Goal: Task Accomplishment & Management: Use online tool/utility

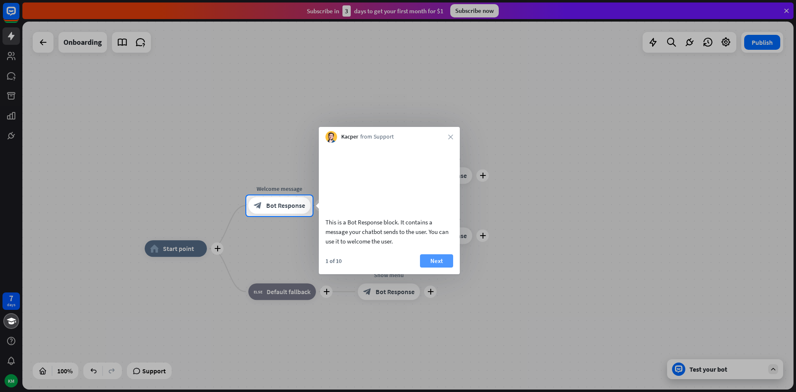
click at [444, 267] on button "Next" at bounding box center [436, 260] width 33 height 13
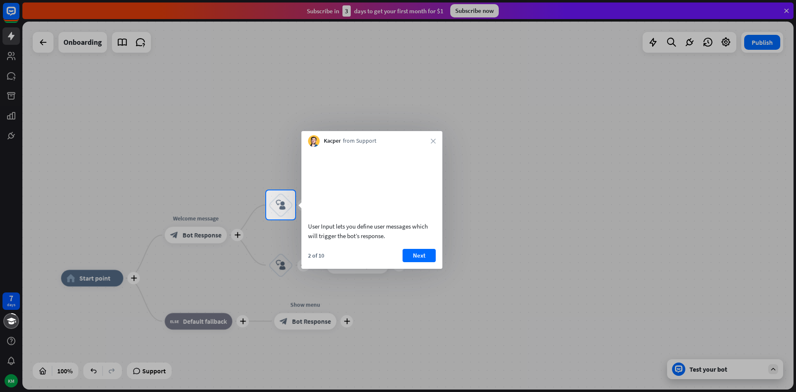
drag, startPoint x: 93, startPoint y: 305, endPoint x: 277, endPoint y: 278, distance: 186.1
click at [242, 292] on div at bounding box center [398, 305] width 796 height 172
click at [419, 262] on button "Next" at bounding box center [417, 255] width 33 height 13
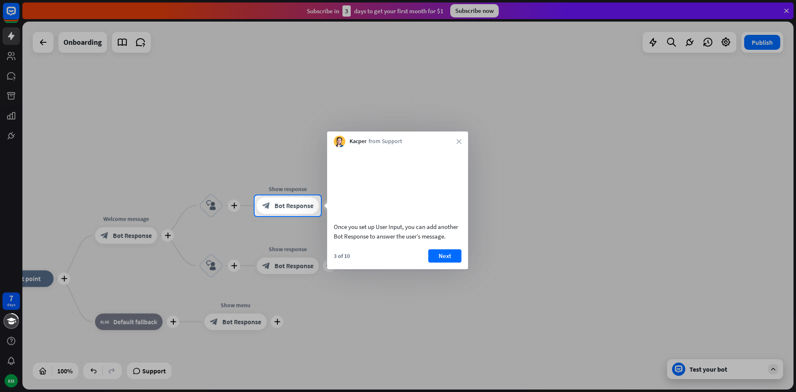
click at [475, 270] on div at bounding box center [398, 304] width 796 height 176
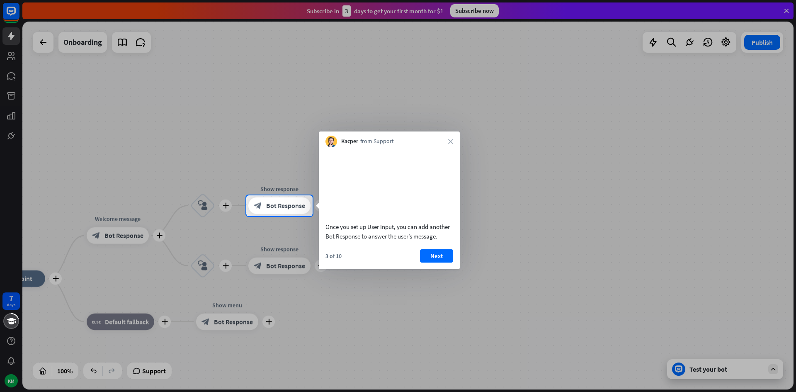
drag, startPoint x: 423, startPoint y: 270, endPoint x: 433, endPoint y: 266, distance: 11.5
click at [428, 262] on button "Next" at bounding box center [436, 255] width 33 height 13
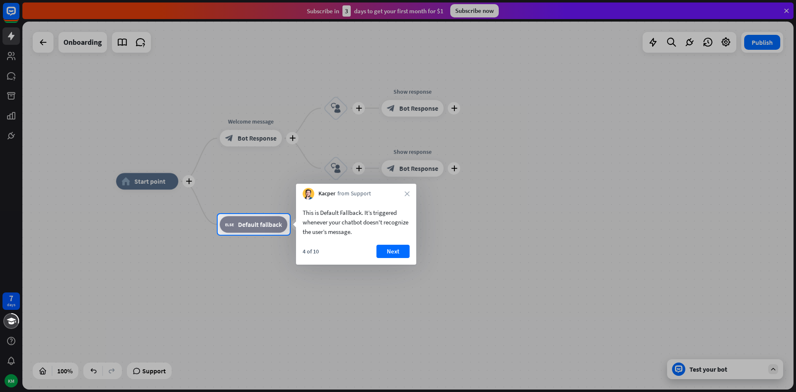
drag, startPoint x: 406, startPoint y: 330, endPoint x: 476, endPoint y: 305, distance: 74.8
click at [476, 305] on div at bounding box center [398, 313] width 796 height 157
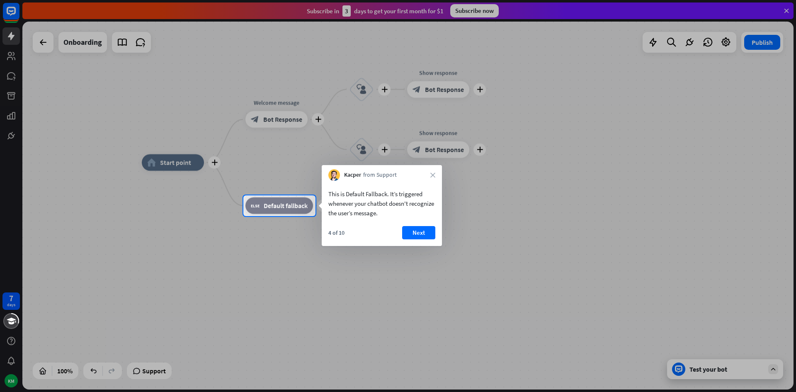
drag, startPoint x: 153, startPoint y: 292, endPoint x: 312, endPoint y: 282, distance: 159.0
click at [290, 291] on div at bounding box center [398, 304] width 796 height 176
click at [421, 227] on button "Next" at bounding box center [418, 232] width 33 height 13
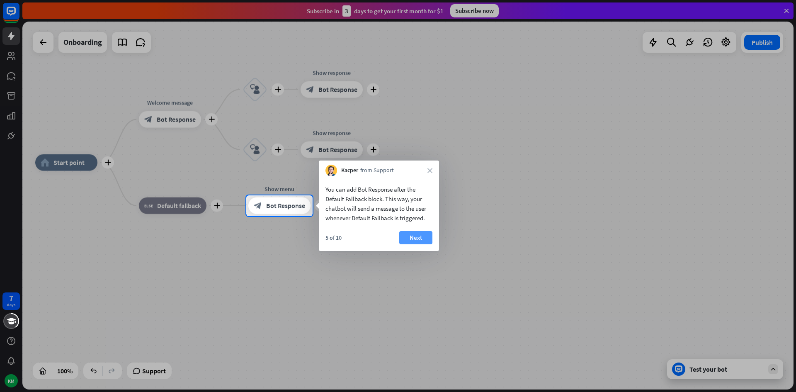
click at [418, 242] on button "Next" at bounding box center [415, 237] width 33 height 13
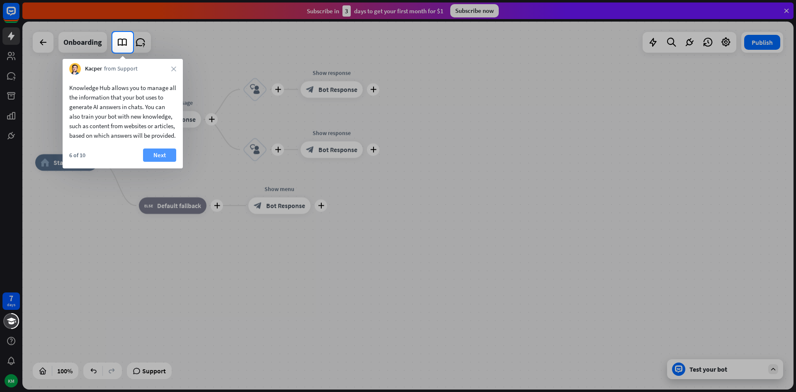
click at [152, 162] on button "Next" at bounding box center [159, 154] width 33 height 13
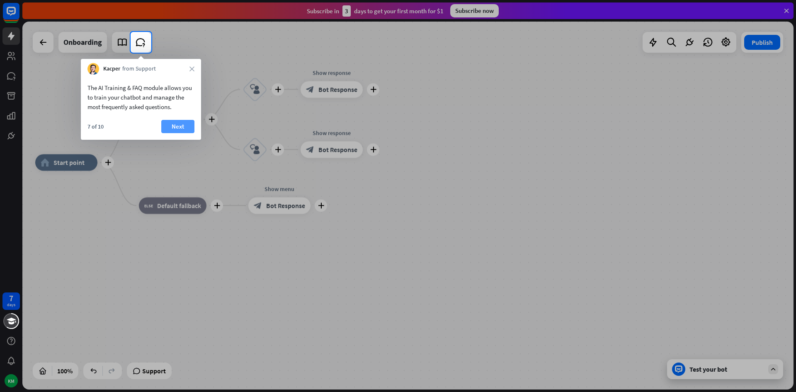
click at [177, 128] on button "Next" at bounding box center [177, 126] width 33 height 13
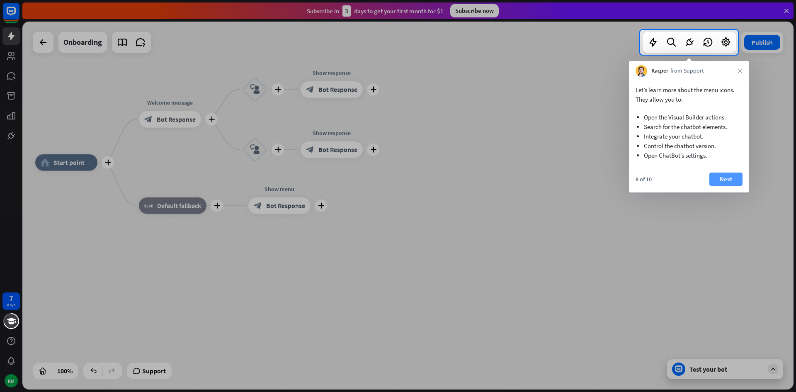
click at [730, 177] on button "Next" at bounding box center [725, 178] width 33 height 13
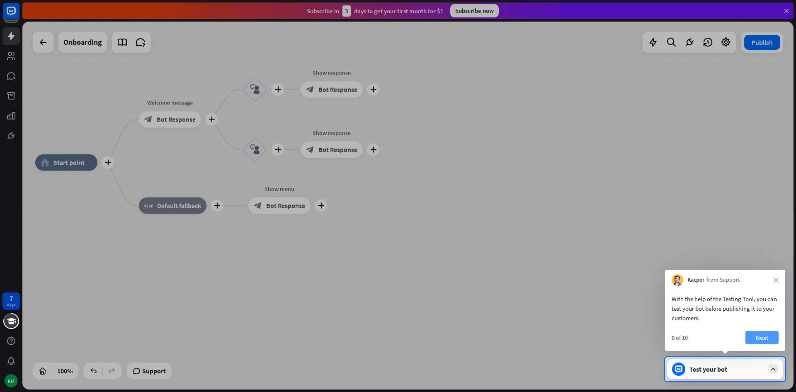
click at [761, 341] on button "Next" at bounding box center [761, 337] width 33 height 13
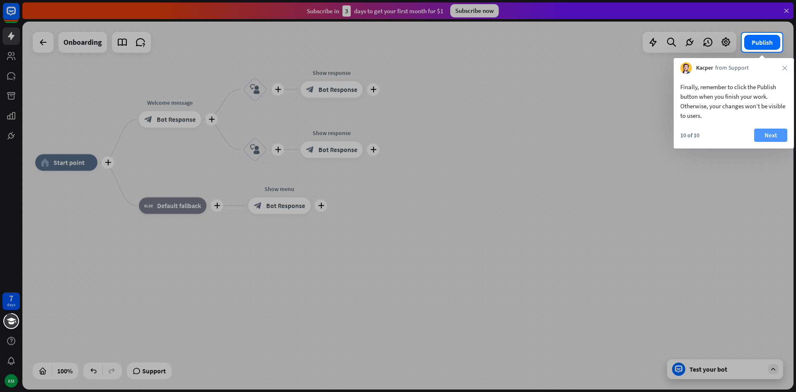
click at [769, 127] on div "Finally, remember to click the Publish button when you finish your work. Otherw…" at bounding box center [733, 111] width 120 height 75
click at [772, 137] on button "Next" at bounding box center [770, 134] width 33 height 13
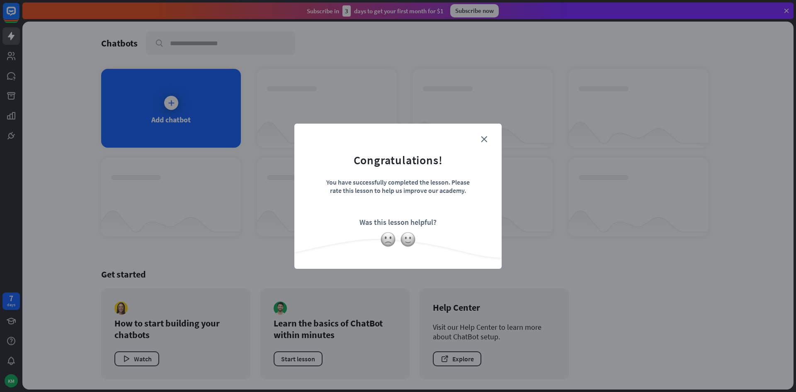
click at [487, 137] on form "Congratulations! You have successfully completed the lesson. Please rate this l…" at bounding box center [398, 183] width 186 height 99
click at [483, 138] on icon "close" at bounding box center [484, 139] width 6 height 6
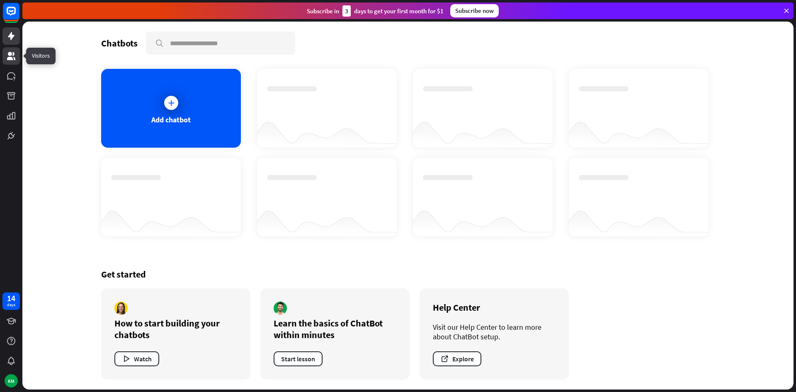
click at [13, 49] on link at bounding box center [10, 55] width 17 height 17
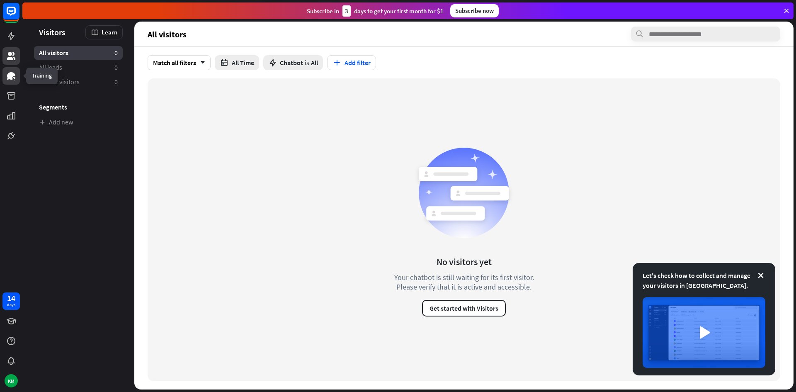
click at [6, 84] on link at bounding box center [10, 75] width 17 height 17
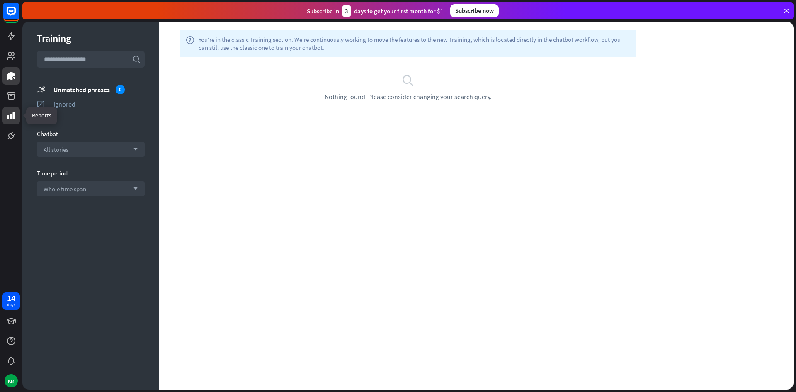
click at [8, 113] on icon at bounding box center [11, 116] width 10 height 10
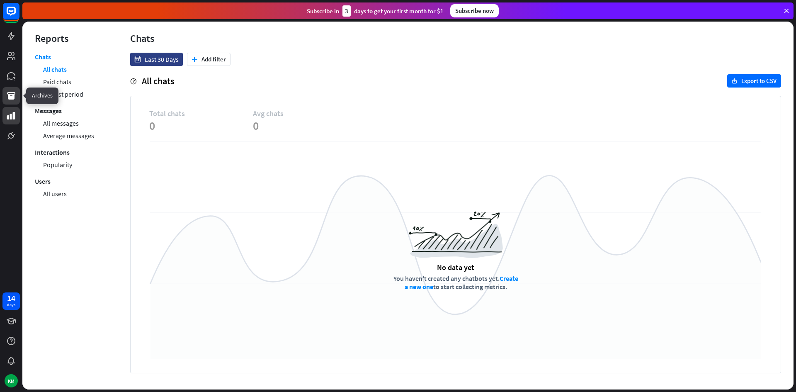
click at [16, 99] on icon at bounding box center [11, 96] width 10 height 10
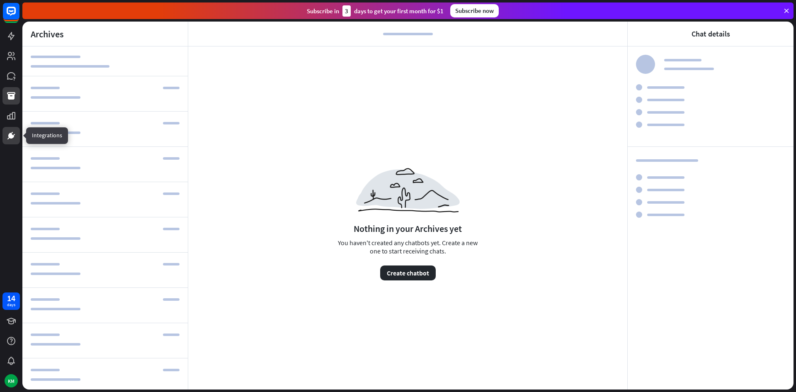
click at [13, 140] on link at bounding box center [10, 135] width 17 height 17
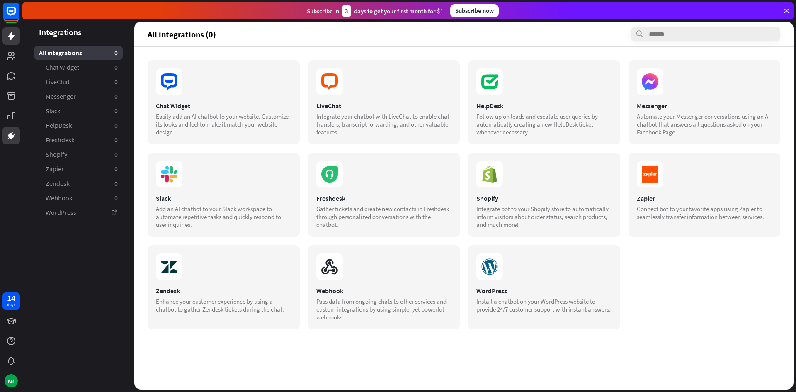
click at [2, 34] on div at bounding box center [11, 72] width 22 height 144
click at [7, 31] on icon at bounding box center [11, 36] width 10 height 10
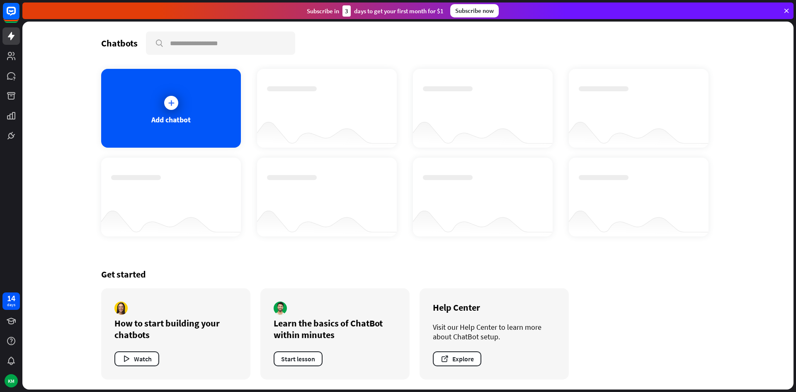
drag, startPoint x: 63, startPoint y: 80, endPoint x: 87, endPoint y: 99, distance: 30.6
click at [64, 80] on div "Chatbots search Add chatbot Get started How to start building your chatbots Wat…" at bounding box center [407, 206] width 771 height 368
click at [152, 119] on div "Add chatbot" at bounding box center [170, 120] width 39 height 10
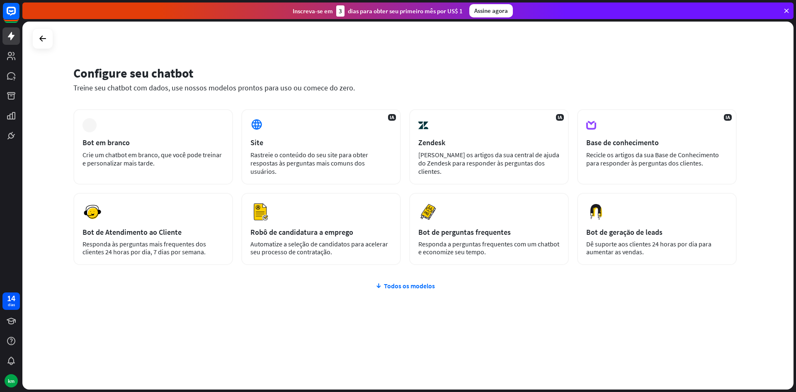
click at [502, 78] on div "Configure seu chatbot" at bounding box center [404, 73] width 663 height 16
click at [436, 281] on div "Todos os modelos" at bounding box center [404, 285] width 663 height 8
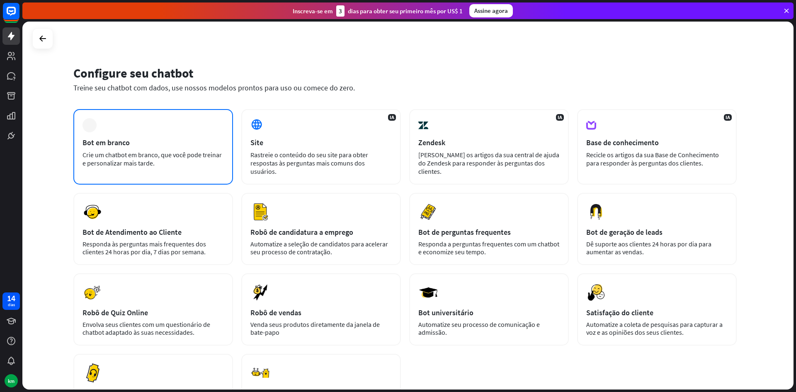
click at [169, 149] on div "mais Bot em branco Crie um chatbot em branco, que você pode treinar e personali…" at bounding box center [153, 146] width 160 height 75
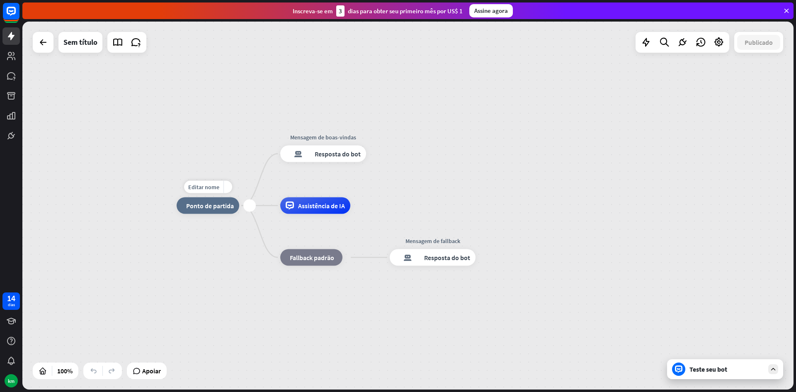
click at [234, 207] on div "casa_2 Ponto de partida" at bounding box center [208, 205] width 63 height 17
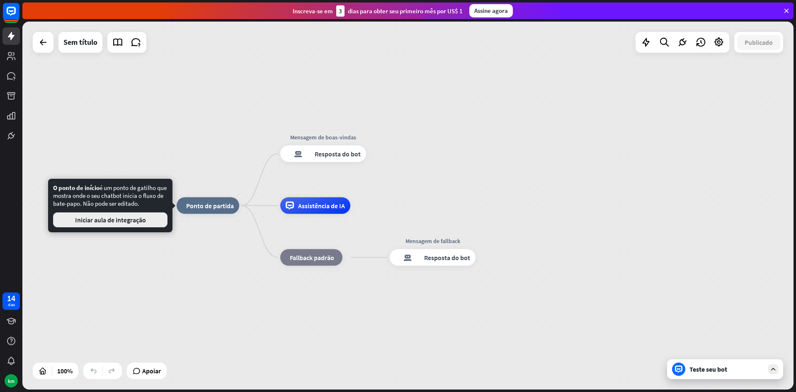
click at [128, 223] on font "Iniciar aula de integração" at bounding box center [110, 219] width 71 height 8
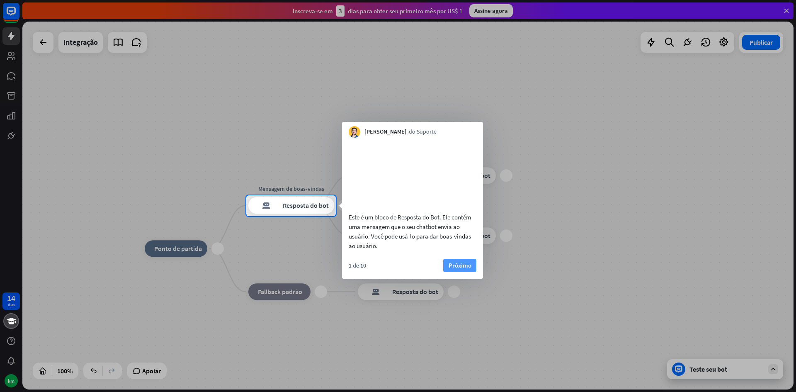
click at [460, 269] on font "Próximo" at bounding box center [459, 265] width 23 height 8
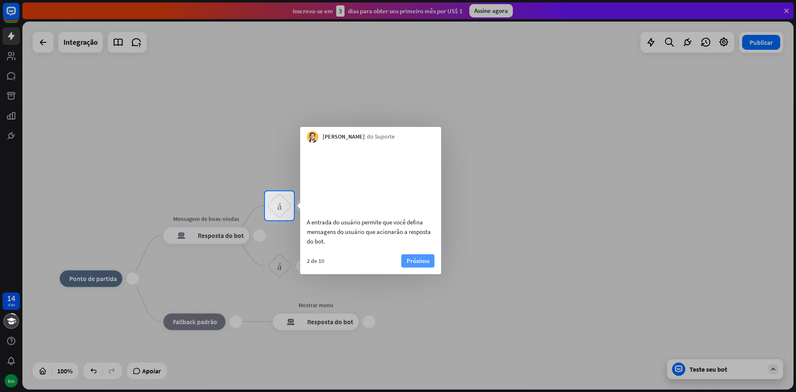
click at [414, 264] on font "Próximo" at bounding box center [417, 260] width 23 height 8
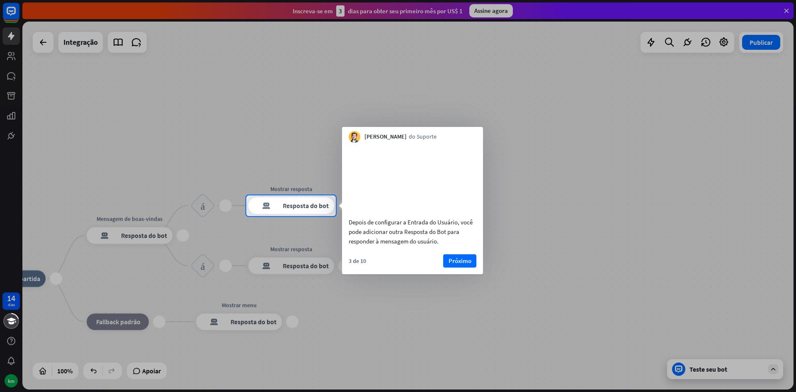
drag, startPoint x: 445, startPoint y: 269, endPoint x: 453, endPoint y: 271, distance: 8.8
click at [447, 267] on button "Próximo" at bounding box center [459, 260] width 33 height 13
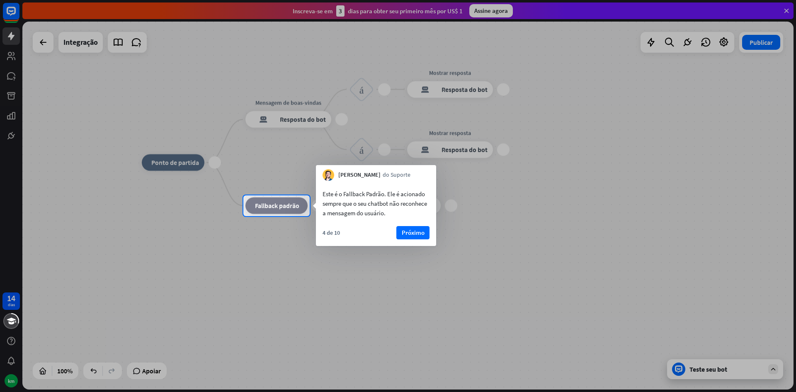
click at [412, 237] on font "Próximo" at bounding box center [413, 233] width 23 height 12
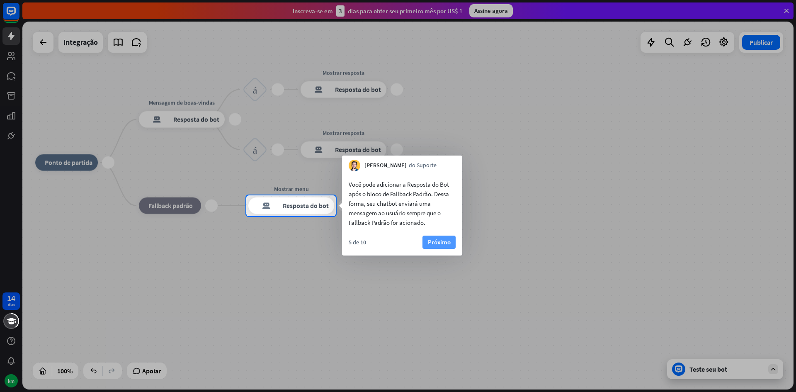
click at [431, 237] on font "Próximo" at bounding box center [439, 242] width 23 height 12
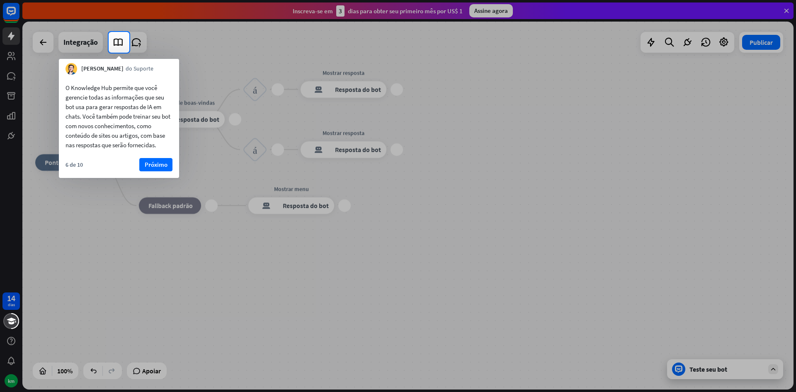
click at [145, 172] on div "6 de 10 Próximo" at bounding box center [119, 168] width 120 height 20
click at [162, 166] on font "Próximo" at bounding box center [156, 164] width 23 height 8
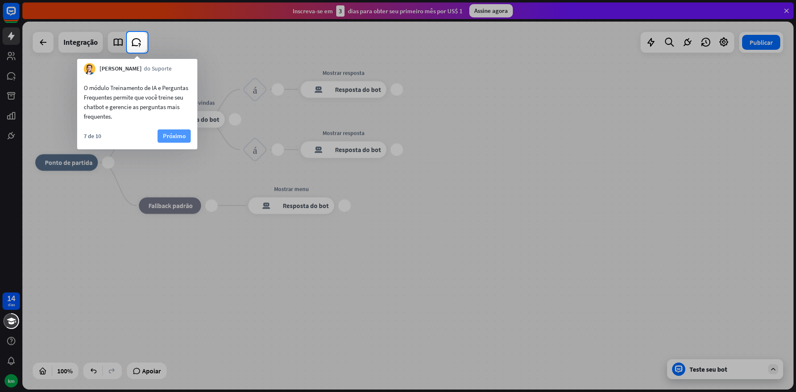
click at [160, 133] on button "Próximo" at bounding box center [173, 135] width 33 height 13
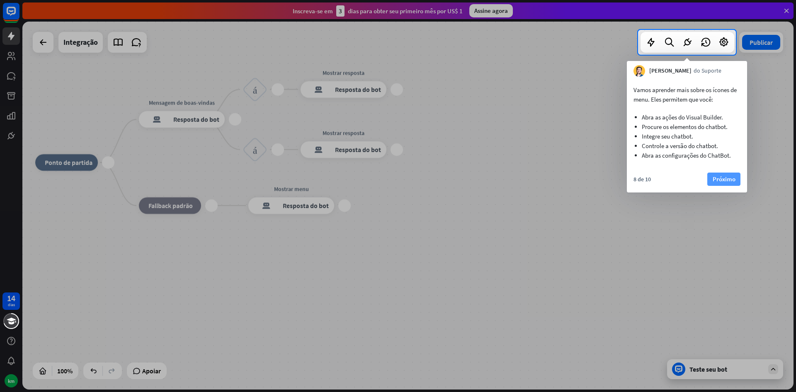
click at [712, 175] on font "Próximo" at bounding box center [723, 179] width 23 height 8
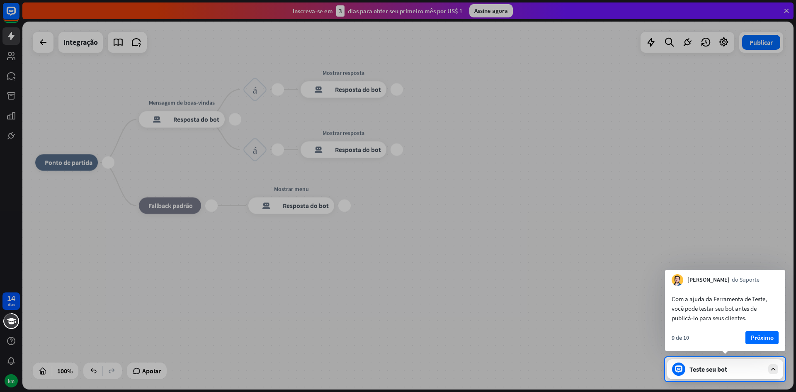
drag, startPoint x: 772, startPoint y: 340, endPoint x: 766, endPoint y: 336, distance: 7.6
click at [771, 339] on font "Próximo" at bounding box center [761, 337] width 23 height 12
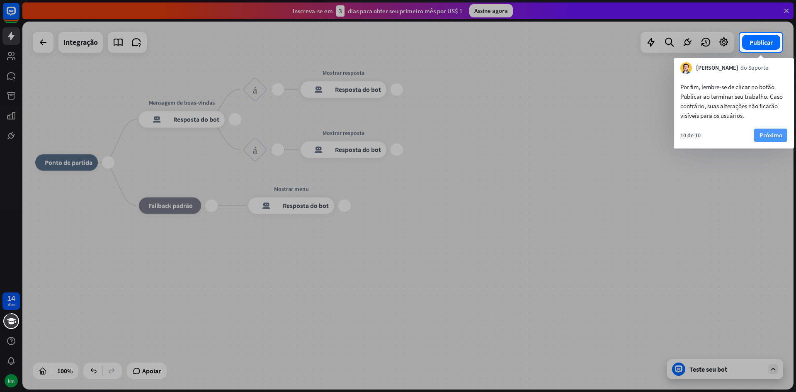
click at [771, 130] on font "Próximo" at bounding box center [770, 135] width 23 height 12
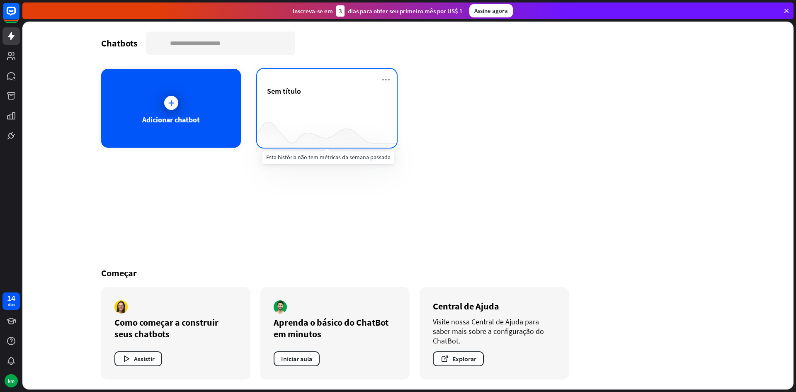
click at [324, 121] on div at bounding box center [327, 131] width 140 height 32
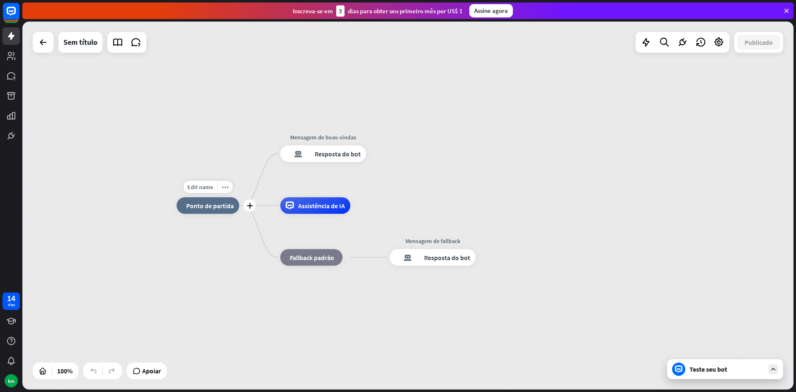
click at [231, 205] on font "Ponto de partida" at bounding box center [210, 205] width 48 height 8
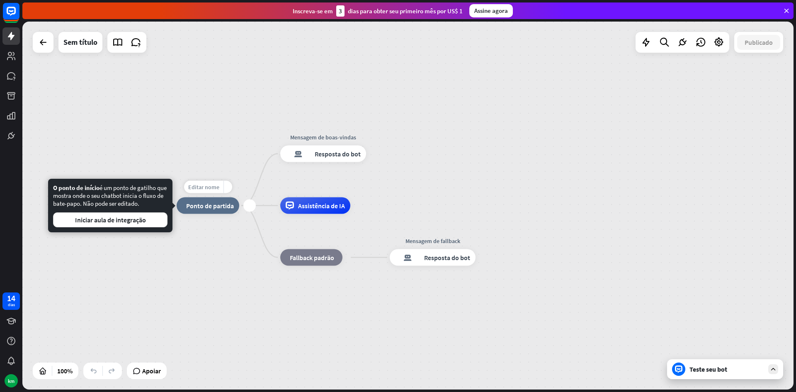
click at [201, 187] on font "Editar nome" at bounding box center [203, 186] width 31 height 7
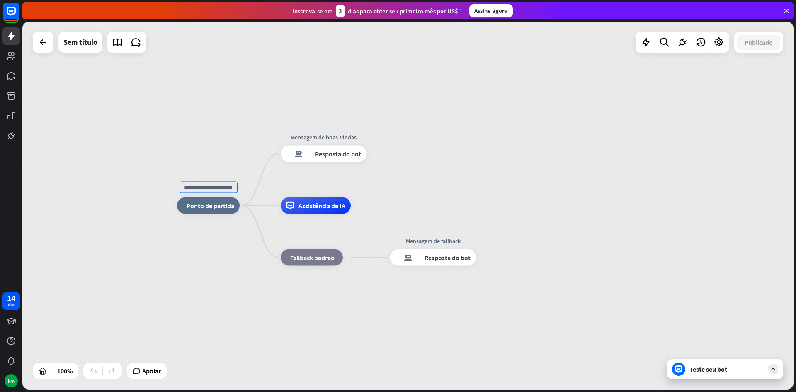
drag, startPoint x: 741, startPoint y: 3, endPoint x: 691, endPoint y: 22, distance: 53.5
click at [522, 73] on div "casa_2 Ponto de partida Mensagem de boas-vindas resposta do bot de bloco Respos…" at bounding box center [407, 206] width 771 height 368
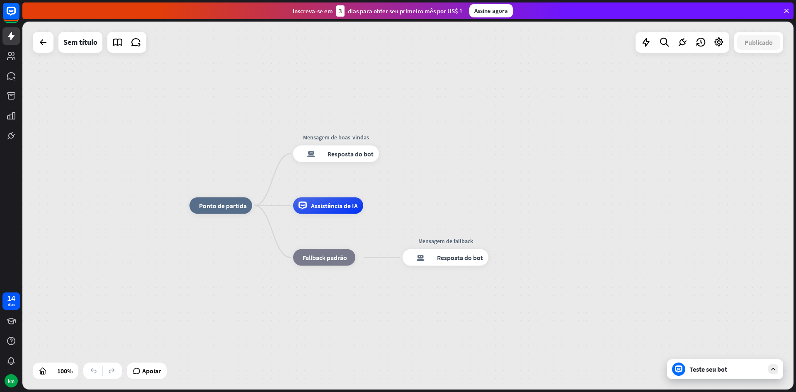
drag, startPoint x: 624, startPoint y: 63, endPoint x: 605, endPoint y: 67, distance: 19.0
click at [624, 63] on div "casa_2 Ponto de partida Mensagem de boas-vindas resposta do bot de bloco Respos…" at bounding box center [407, 206] width 771 height 368
click at [339, 159] on div "resposta do bot de bloco Resposta do bot" at bounding box center [336, 153] width 86 height 17
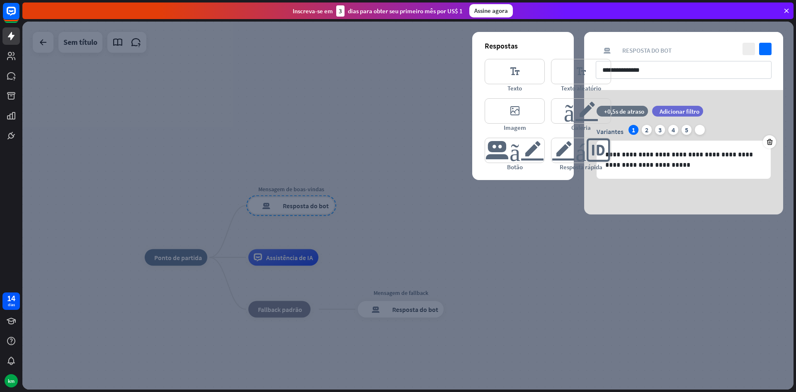
drag, startPoint x: 560, startPoint y: 291, endPoint x: 556, endPoint y: 278, distance: 13.9
click at [563, 291] on div at bounding box center [407, 206] width 771 height 368
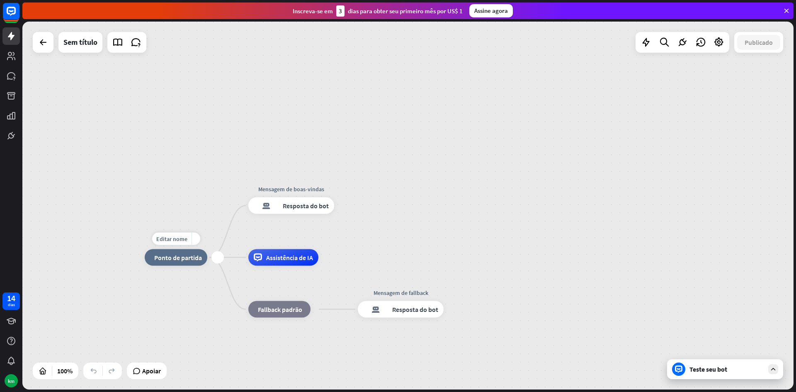
click at [183, 260] on font "Ponto de partida" at bounding box center [178, 257] width 48 height 8
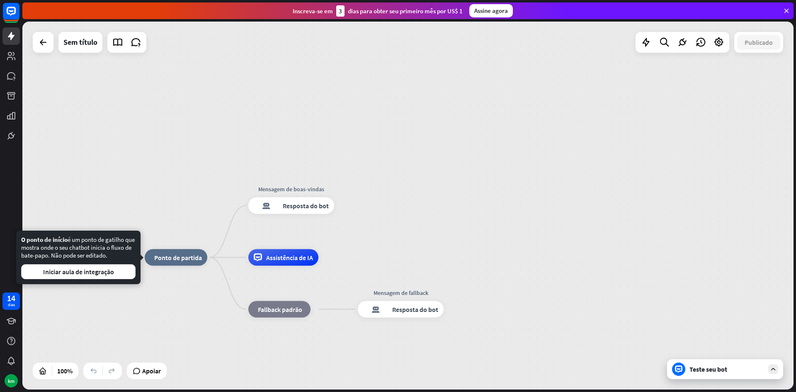
click at [71, 254] on font "é um ponto de gatilho que mostra onde o seu chatbot inicia o fluxo de bate-papo…" at bounding box center [78, 247] width 114 height 24
click at [112, 213] on div "casa_2 Ponto de partida Mensagem de boas-vindas resposta do bot de bloco Respos…" at bounding box center [407, 206] width 771 height 368
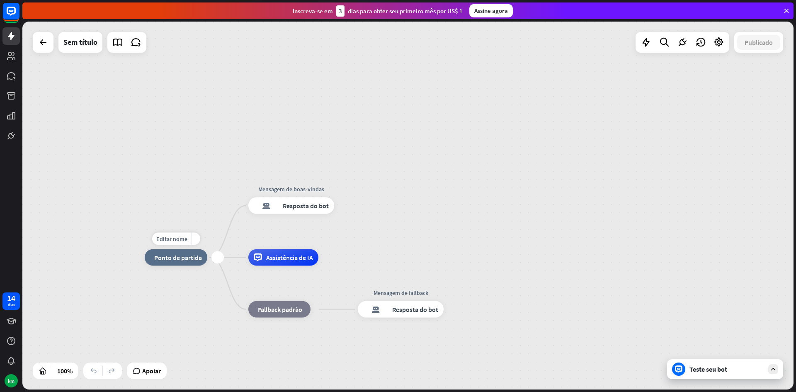
click at [218, 257] on div "mais" at bounding box center [217, 257] width 12 height 12
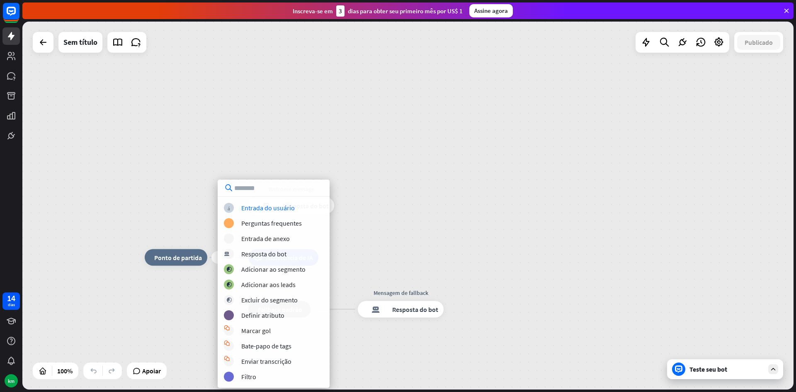
drag, startPoint x: 408, startPoint y: 199, endPoint x: 212, endPoint y: 260, distance: 205.2
click at [408, 199] on div "mais casa_2 Ponto de partida Welcome message resposta do bot de bloco Resposta …" at bounding box center [407, 206] width 771 height 368
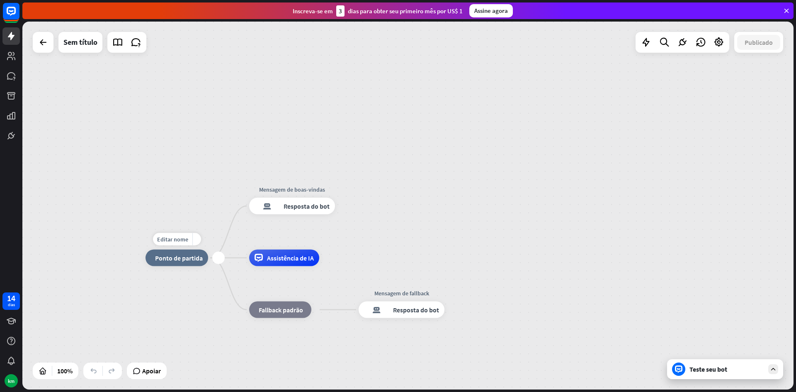
drag, startPoint x: 183, startPoint y: 264, endPoint x: 162, endPoint y: 259, distance: 21.4
click at [157, 260] on div "casa_2 Ponto de partida" at bounding box center [176, 257] width 63 height 17
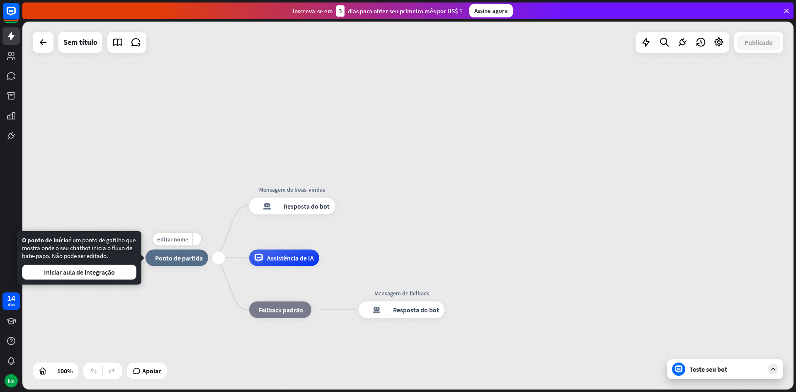
drag, startPoint x: 183, startPoint y: 257, endPoint x: 205, endPoint y: 164, distance: 95.8
click at [224, 230] on div "Editar nome mais_amarelo mais casa_2 Ponto de partida Mensagem de boas-vindas r…" at bounding box center [407, 206] width 771 height 368
click at [201, 156] on div "Editar nome mais_amarelo casa_2 Ponto de partida Mensagem de boas-vindas respos…" at bounding box center [407, 206] width 771 height 368
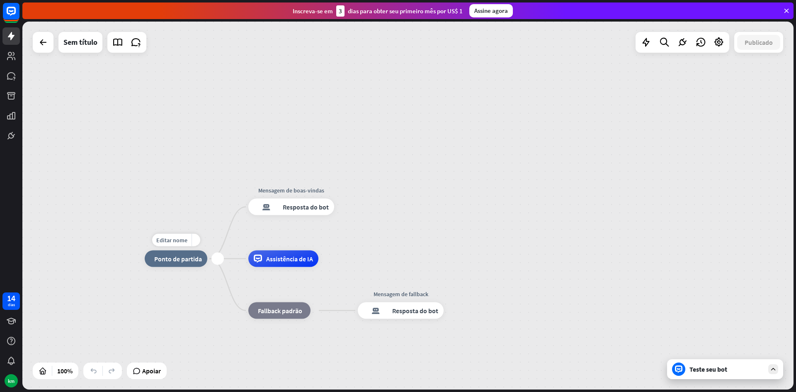
click at [218, 261] on div "mais" at bounding box center [217, 258] width 12 height 12
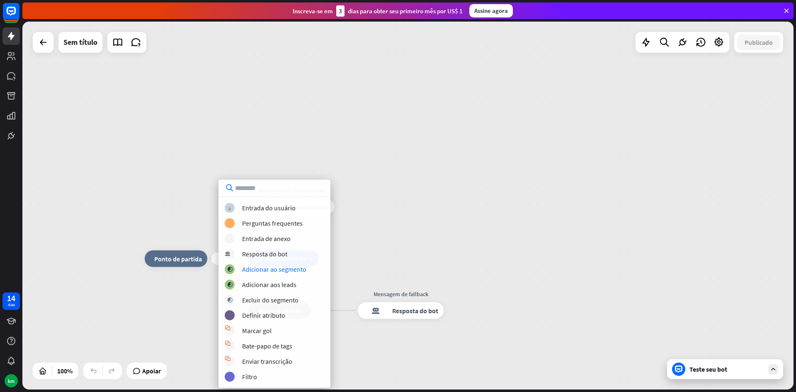
click at [398, 249] on div "mais casa_2 Ponto de partida Mensagem de boas-vindas resposta do bot de bloco R…" at bounding box center [407, 206] width 771 height 368
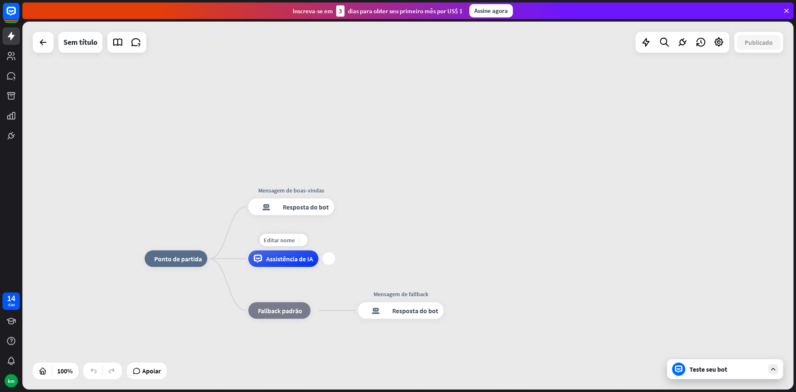
click at [285, 265] on div "Assistência de IA" at bounding box center [283, 258] width 70 height 17
click at [415, 218] on div "casa_2 Ponto de partida Mensagem de boas-vindas resposta do bot de bloco Respos…" at bounding box center [407, 206] width 771 height 368
click at [269, 206] on font "resposta do bot de bloco" at bounding box center [266, 207] width 25 height 8
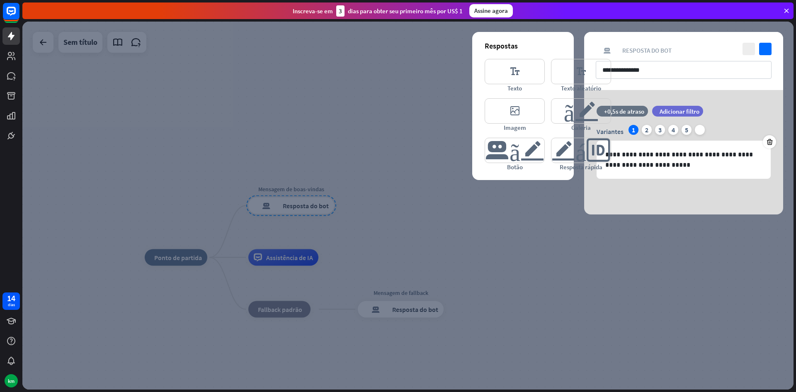
drag, startPoint x: 607, startPoint y: 240, endPoint x: 605, endPoint y: 269, distance: 29.1
click at [602, 259] on div at bounding box center [407, 206] width 771 height 368
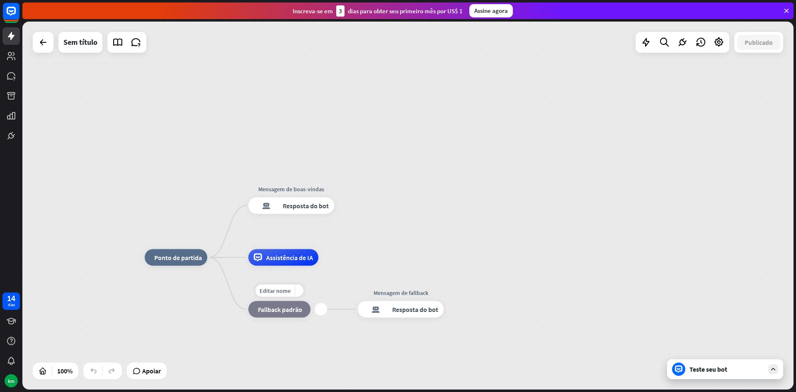
click at [295, 313] on div "bloco_fallback Fallback padrão" at bounding box center [279, 309] width 62 height 17
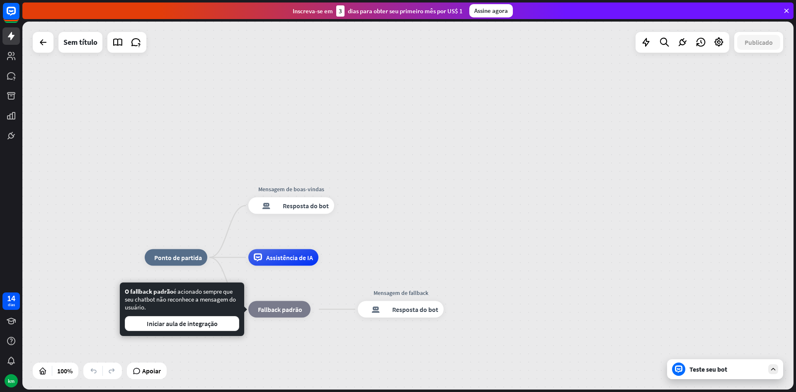
click at [369, 256] on div "casa_2 Ponto de partida Mensagem de boas-vindas resposta do bot de bloco Respos…" at bounding box center [407, 206] width 771 height 368
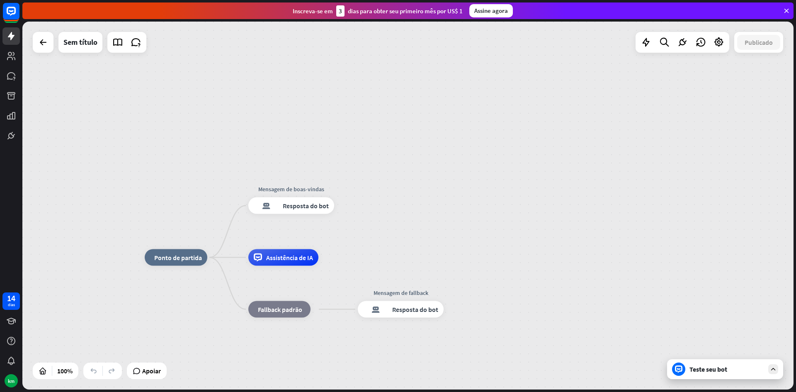
drag, startPoint x: 278, startPoint y: 263, endPoint x: 344, endPoint y: 291, distance: 72.6
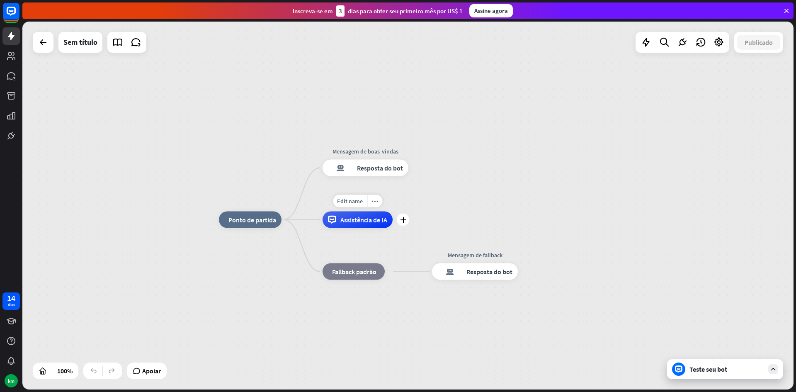
drag, startPoint x: 229, startPoint y: 258, endPoint x: 295, endPoint y: 136, distance: 139.1
click at [307, 147] on div "casa_2 Ponto de partida Mensagem de boas-vindas resposta do bot de bloco Respos…" at bounding box center [407, 206] width 771 height 368
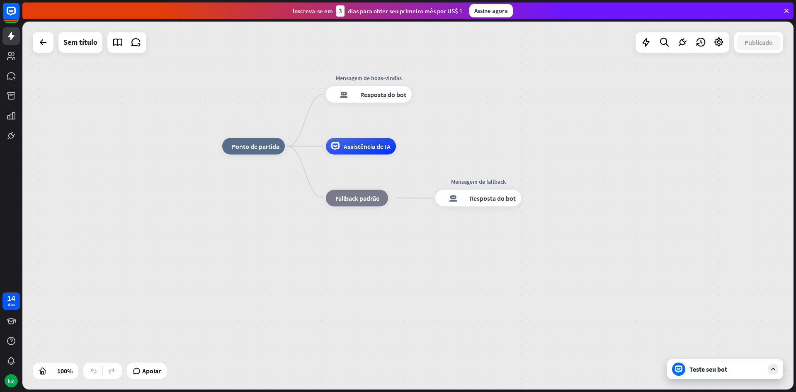
click at [326, 151] on div "Editar nome mais_amarelo Assistência de [PERSON_NAME]" at bounding box center [361, 146] width 70 height 17
click at [326, 149] on div "Editar nome mais_amarelo mais Assistência de IA" at bounding box center [361, 146] width 70 height 17
click at [326, 150] on div "Editar nome mais_amarelo mais Assistência de IA" at bounding box center [361, 148] width 70 height 17
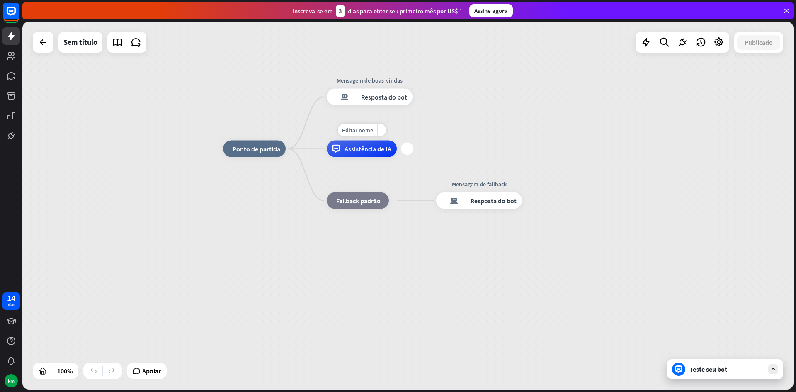
click at [327, 150] on div "Editar nome mais_amarelo mais Assistência de IA" at bounding box center [362, 148] width 70 height 17
click at [327, 151] on div "Editar nome mais_amarelo mais Assistência de IA" at bounding box center [362, 148] width 70 height 17
click at [370, 131] on font "Editar nome" at bounding box center [357, 129] width 31 height 7
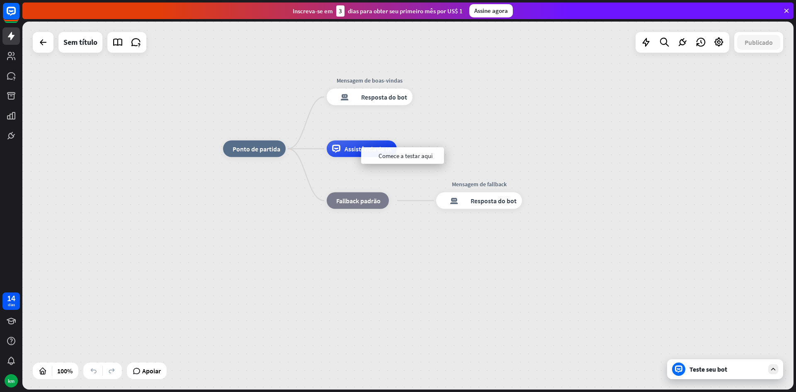
click at [431, 121] on div "casa_2 Ponto de partida Mensagem de boas-vindas resposta do bot de bloco Respos…" at bounding box center [407, 206] width 771 height 368
click at [423, 93] on div "mais" at bounding box center [422, 97] width 12 height 12
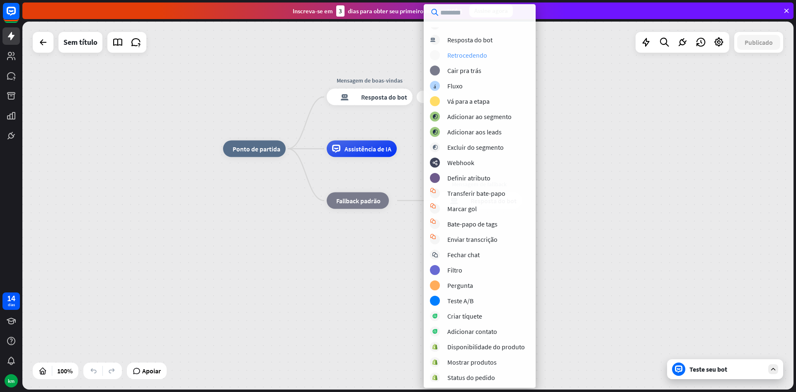
scroll to position [41, 0]
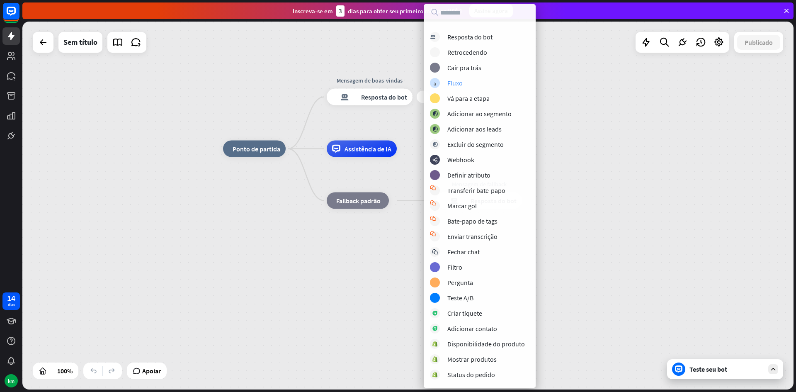
click at [484, 83] on div "árvore_construtora Fluxo" at bounding box center [489, 83] width 119 height 10
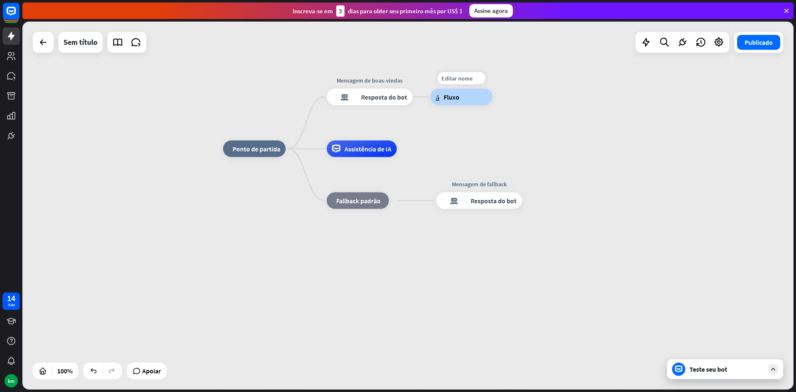
drag, startPoint x: 467, startPoint y: 104, endPoint x: 471, endPoint y: 106, distance: 4.7
click at [469, 105] on div "Editar nome mais_amarelo árvore_construtora Fluxo" at bounding box center [461, 97] width 62 height 17
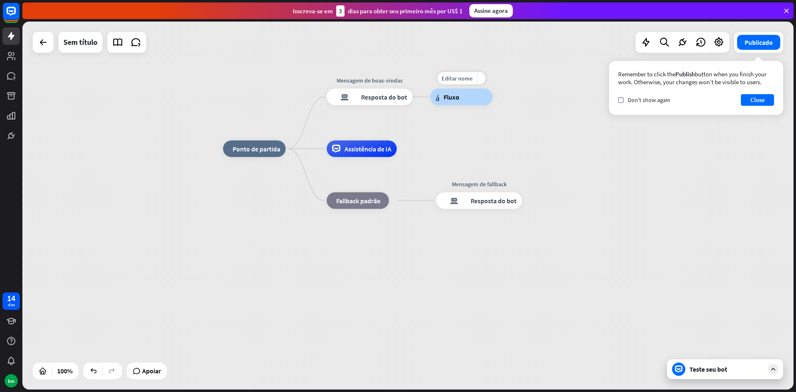
click at [469, 99] on div "árvore_construtora Fluxo" at bounding box center [461, 97] width 62 height 17
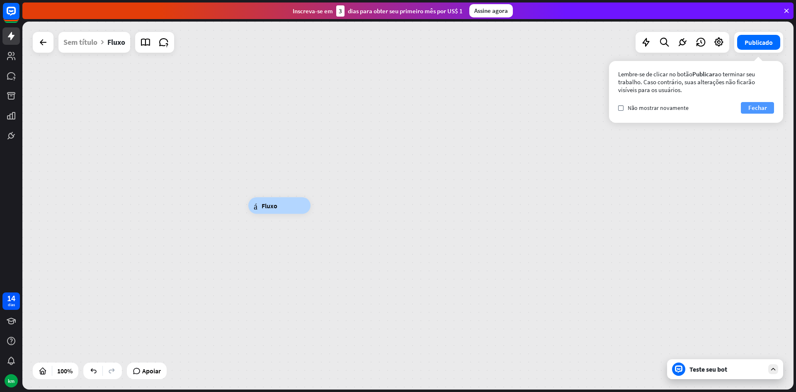
click at [751, 106] on font "Fechar" at bounding box center [757, 108] width 19 height 8
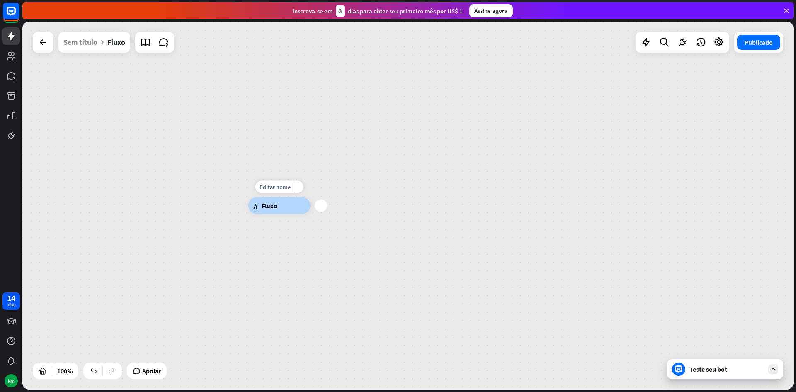
click at [280, 207] on div "árvore_construtora Fluxo" at bounding box center [279, 205] width 62 height 17
drag, startPoint x: 182, startPoint y: 157, endPoint x: 142, endPoint y: 116, distance: 57.1
click at [138, 115] on div "árvore_construtora Fluxo" at bounding box center [407, 206] width 771 height 368
click at [218, 162] on font "Fluxo" at bounding box center [225, 164] width 16 height 8
click at [247, 160] on div "árvore_construtora Fluxo" at bounding box center [235, 163] width 62 height 17
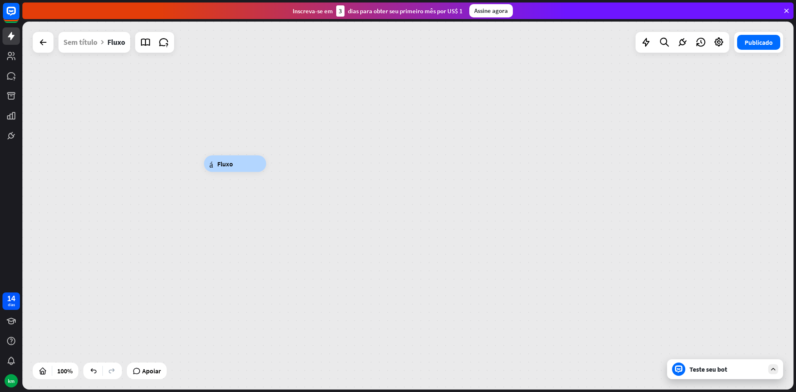
click at [238, 165] on div "árvore_construtora Fluxo" at bounding box center [235, 163] width 62 height 17
click at [245, 156] on div "árvore_construtora Fluxo" at bounding box center [235, 163] width 62 height 17
click at [244, 157] on div "árvore_construtora Fluxo" at bounding box center [235, 163] width 62 height 17
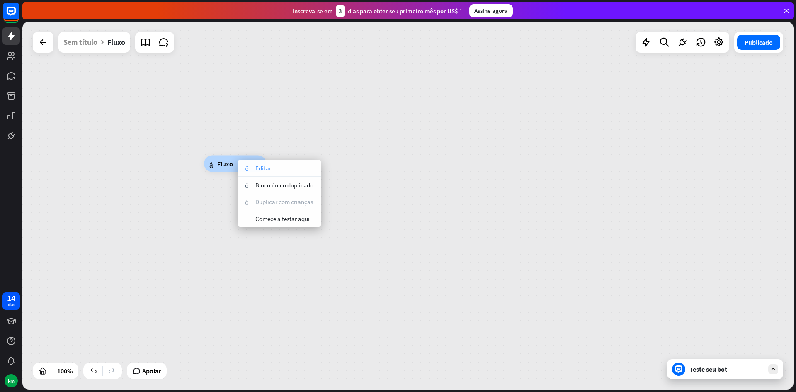
click at [254, 170] on div "aparência Editar" at bounding box center [279, 168] width 83 height 17
click at [384, 187] on div "árvore_construtora Fluxo" at bounding box center [589, 348] width 771 height 368
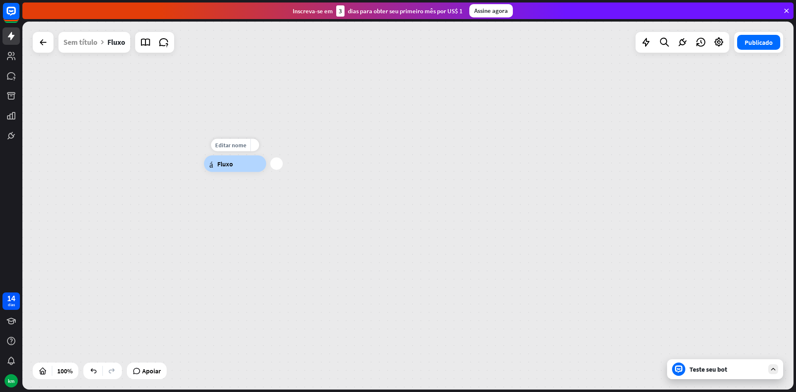
click at [274, 165] on div "mais" at bounding box center [276, 163] width 12 height 12
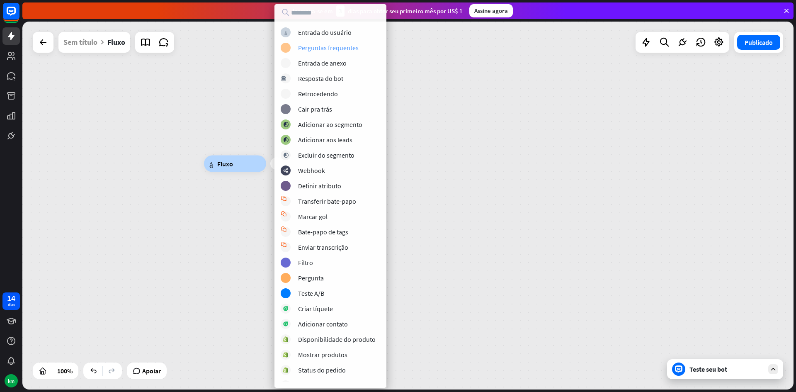
click at [326, 45] on font "Perguntas frequentes" at bounding box center [328, 48] width 60 height 8
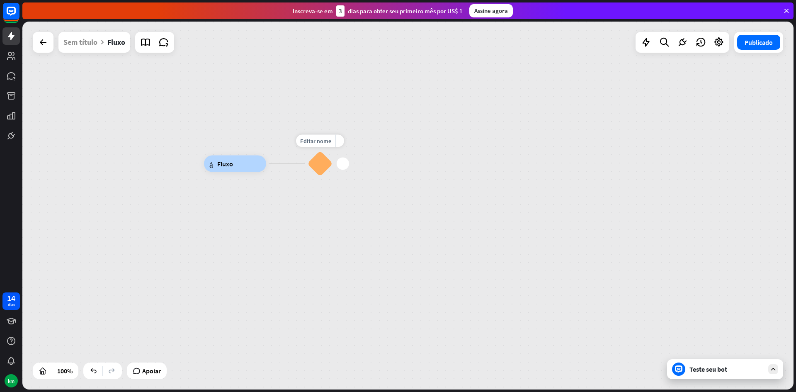
click at [320, 168] on div "bloco_faq" at bounding box center [319, 163] width 25 height 25
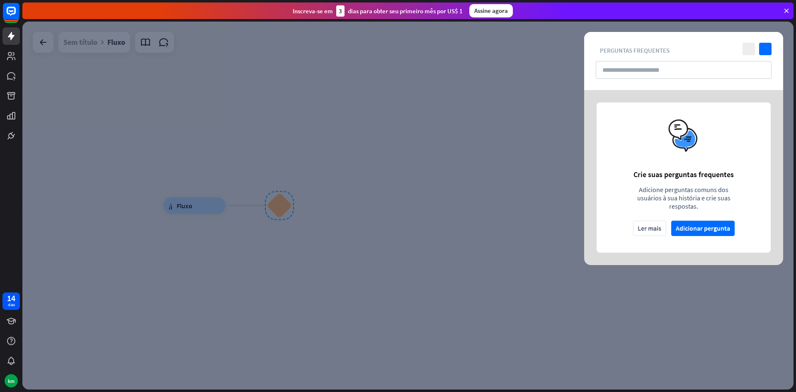
click at [537, 213] on div at bounding box center [407, 206] width 771 height 368
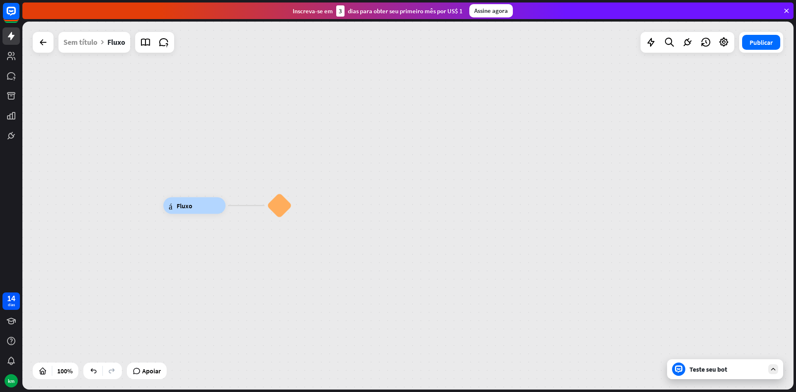
drag, startPoint x: 280, startPoint y: 203, endPoint x: 293, endPoint y: 195, distance: 16.0
click at [326, 206] on div "árvore_construtora Fluxo bloco_faq" at bounding box center [548, 390] width 771 height 368
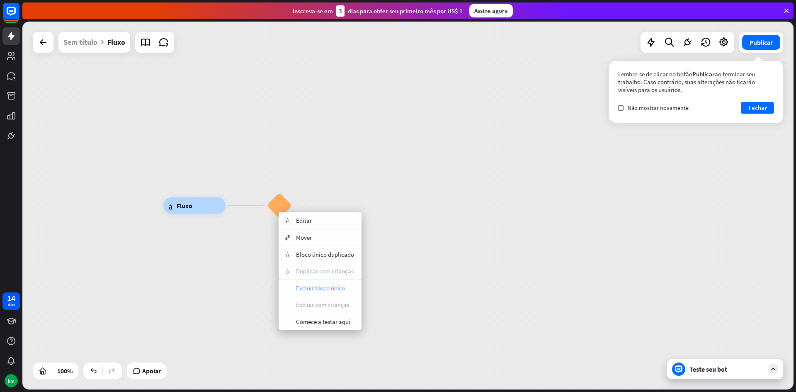
click at [331, 288] on font "Excluir bloco único" at bounding box center [320, 288] width 49 height 8
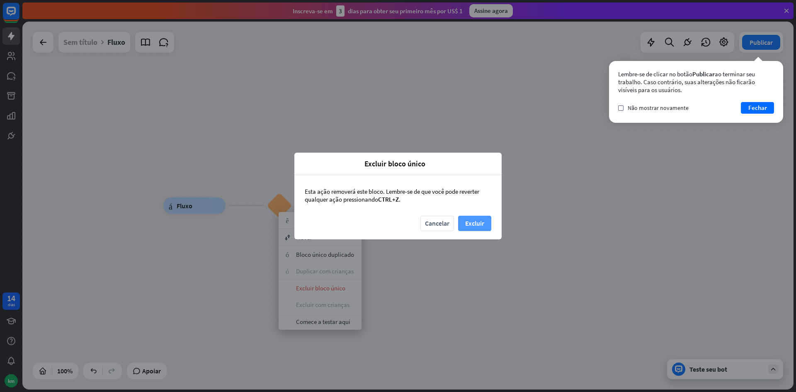
click at [474, 228] on font "Excluir" at bounding box center [474, 223] width 19 height 15
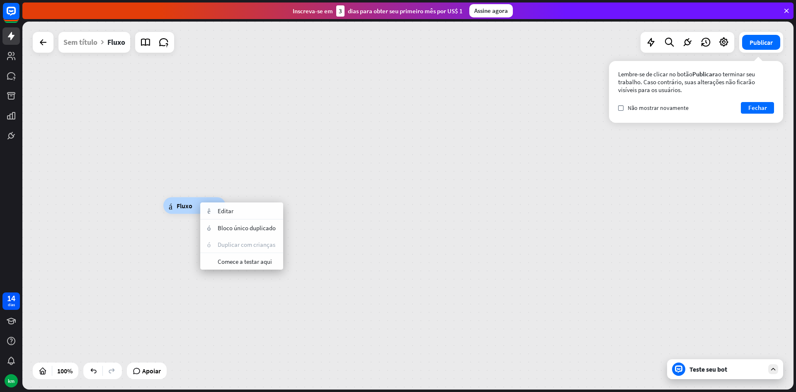
drag, startPoint x: 325, startPoint y: 191, endPoint x: 307, endPoint y: 211, distance: 27.6
click at [325, 193] on div "árvore_construtora Fluxo" at bounding box center [407, 206] width 771 height 368
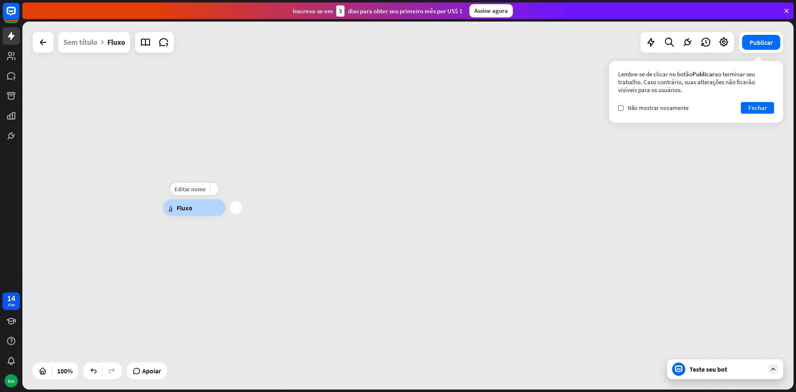
click at [209, 206] on div "árvore_construtora Fluxo" at bounding box center [194, 207] width 62 height 17
click at [225, 208] on div "árvore_construtora Fluxo" at bounding box center [194, 207] width 62 height 17
drag, startPoint x: 347, startPoint y: 174, endPoint x: 550, endPoint y: 179, distance: 203.1
click at [360, 177] on div "árvore_construtora Fluxo" at bounding box center [407, 206] width 771 height 368
click at [622, 106] on label "verificar" at bounding box center [620, 107] width 5 height 5
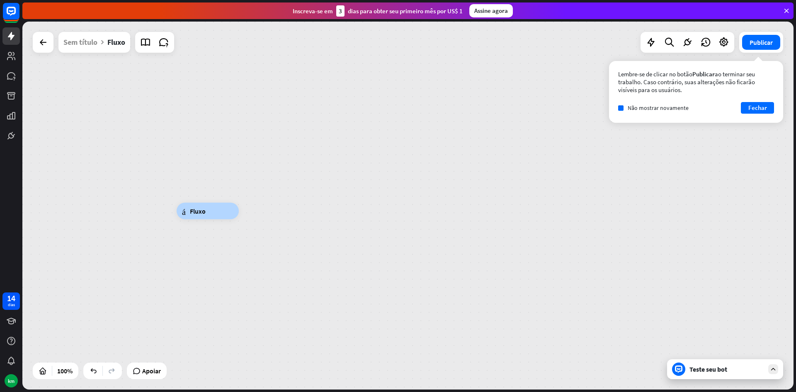
drag, startPoint x: 760, startPoint y: 102, endPoint x: 754, endPoint y: 115, distance: 14.3
click at [760, 106] on font "Fechar" at bounding box center [757, 108] width 19 height 12
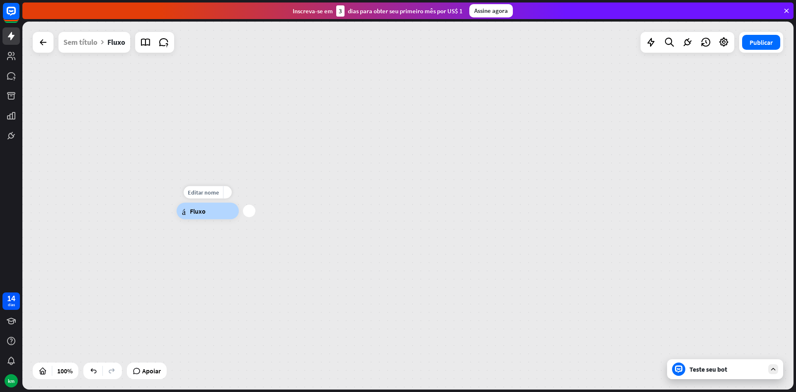
click at [220, 215] on div "árvore_construtora Fluxo" at bounding box center [208, 211] width 62 height 17
click at [239, 207] on div "árvore_construtora Fluxo" at bounding box center [208, 211] width 62 height 17
drag, startPoint x: 231, startPoint y: 210, endPoint x: 189, endPoint y: 204, distance: 42.3
click at [184, 204] on div "árvore_construtora Fluxo" at bounding box center [210, 211] width 62 height 17
drag, startPoint x: 245, startPoint y: 208, endPoint x: 134, endPoint y: 177, distance: 115.4
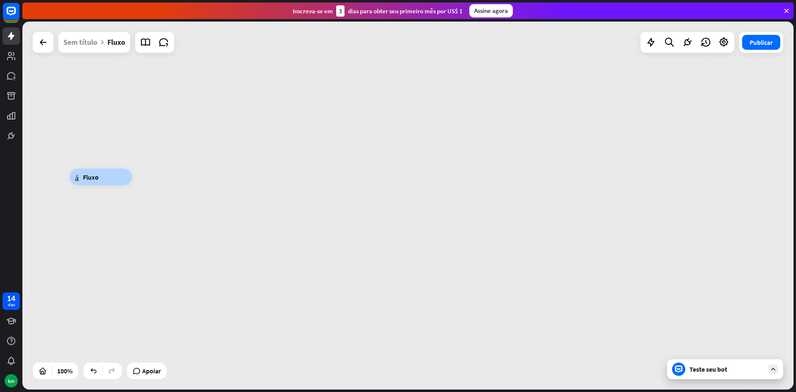
click at [132, 177] on div "árvore_construtora Fluxo" at bounding box center [101, 177] width 62 height 17
click at [131, 183] on div "árvore_construtora Fluxo" at bounding box center [100, 180] width 62 height 17
click at [142, 180] on div "mais" at bounding box center [141, 180] width 12 height 12
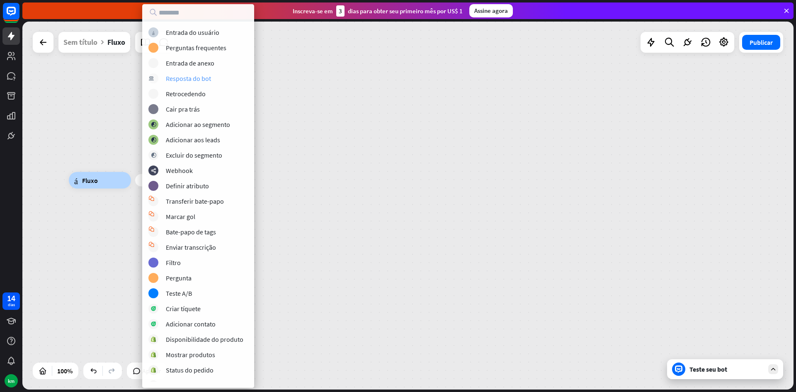
click at [192, 80] on font "Resposta do bot" at bounding box center [188, 78] width 45 height 8
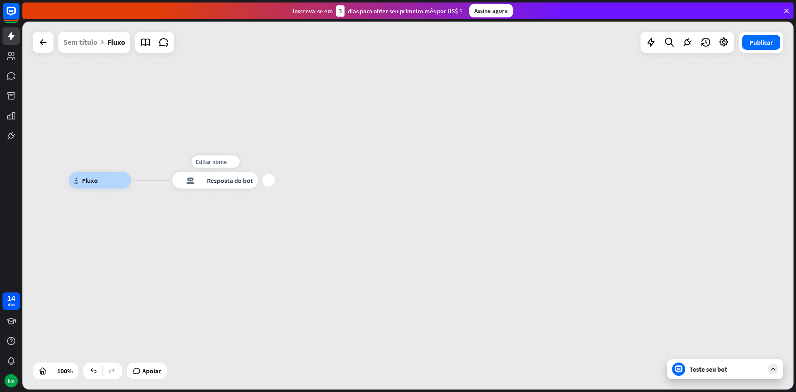
click at [271, 178] on div "mais" at bounding box center [268, 180] width 12 height 12
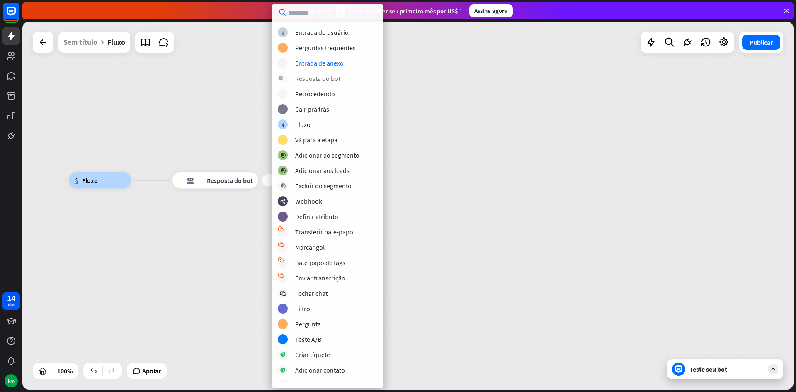
drag, startPoint x: 331, startPoint y: 73, endPoint x: 329, endPoint y: 81, distance: 7.7
click at [329, 81] on div "bloco_entrada_do_usuário Entrada do usuário bloco_faq Perguntas frequentes bloc…" at bounding box center [327, 204] width 112 height 354
click at [336, 34] on font "Entrada do usuário" at bounding box center [321, 32] width 53 height 8
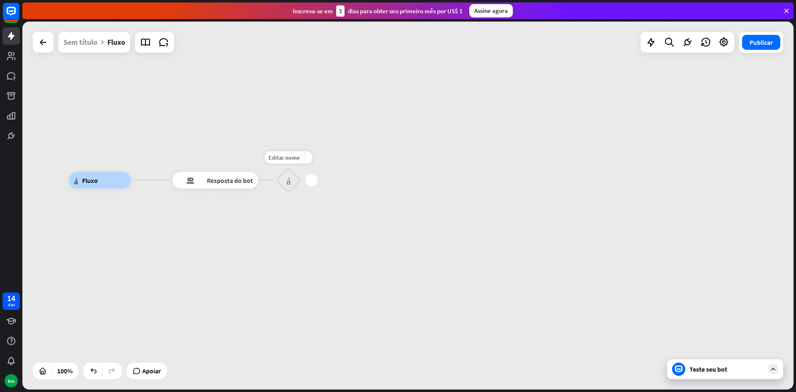
drag, startPoint x: 291, startPoint y: 183, endPoint x: 300, endPoint y: 173, distance: 13.5
click at [300, 173] on div "bloco_entrada_do_usuário" at bounding box center [288, 180] width 25 height 25
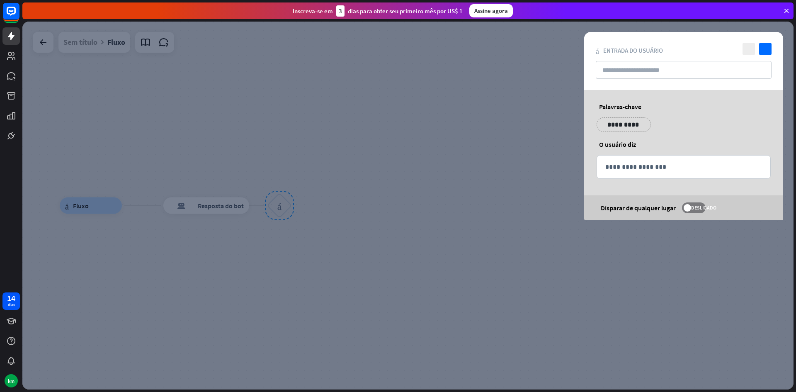
click at [475, 152] on div at bounding box center [407, 206] width 771 height 368
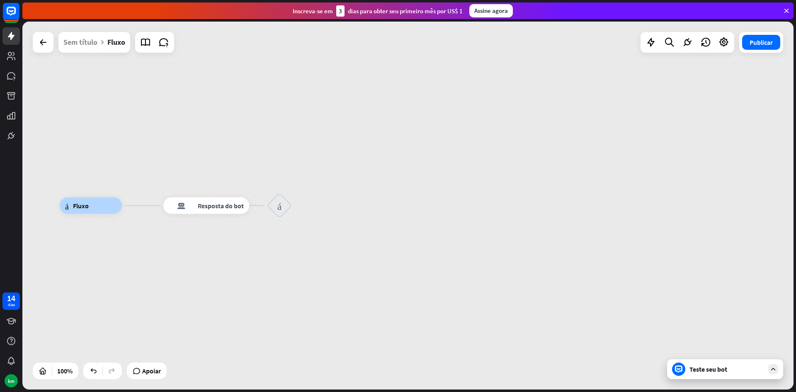
drag, startPoint x: 282, startPoint y: 204, endPoint x: 292, endPoint y: 214, distance: 14.1
click at [292, 213] on div "bloco_entrada_do_usuário" at bounding box center [279, 205] width 25 height 25
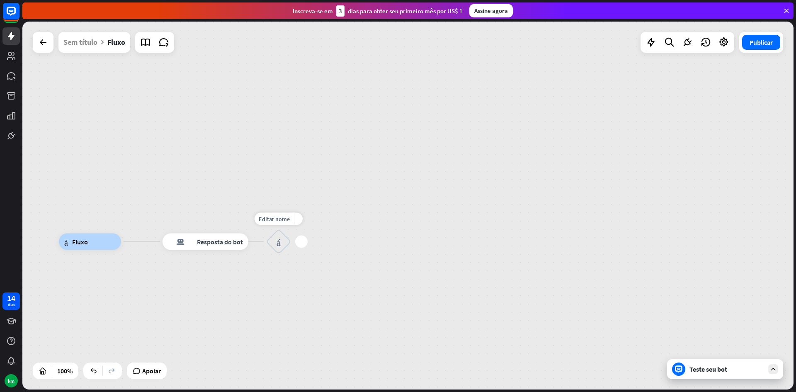
drag, startPoint x: 293, startPoint y: 206, endPoint x: 308, endPoint y: 201, distance: 15.2
click at [291, 229] on div "Editar nome mais_amarelo mais bloco_entrada_do_usuário" at bounding box center [278, 241] width 25 height 25
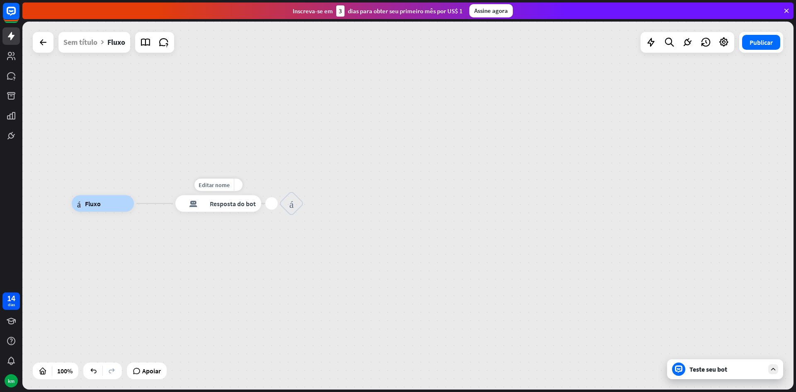
click at [194, 203] on font "resposta do bot de bloco" at bounding box center [193, 203] width 25 height 8
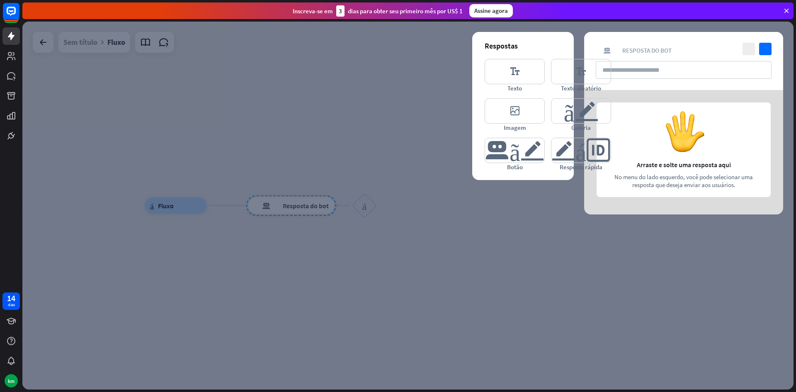
drag, startPoint x: 208, startPoint y: 197, endPoint x: 354, endPoint y: 146, distance: 154.9
click at [347, 140] on div at bounding box center [407, 206] width 771 height 368
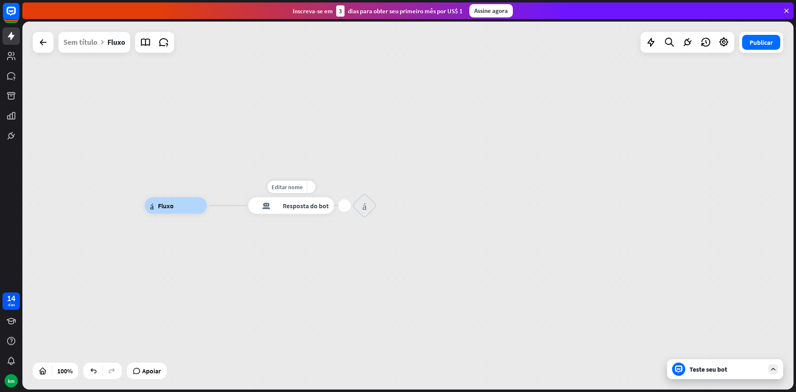
drag, startPoint x: 312, startPoint y: 211, endPoint x: 312, endPoint y: 201, distance: 10.0
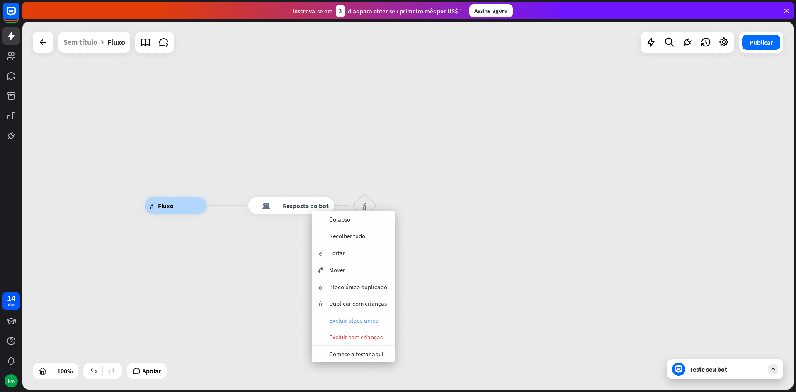
click at [367, 321] on font "Excluir bloco único" at bounding box center [353, 320] width 49 height 8
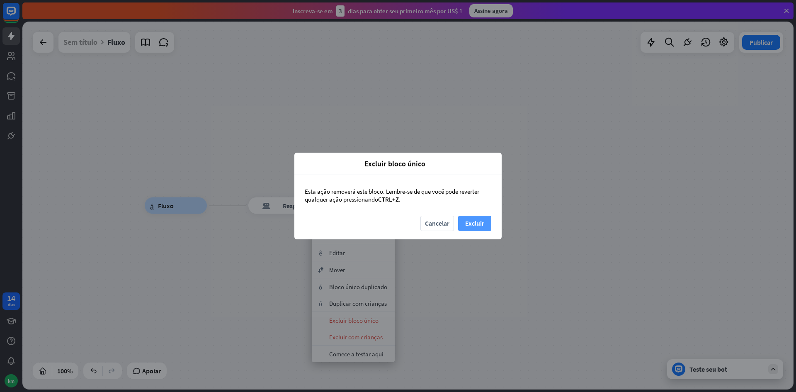
click at [484, 217] on button "Excluir" at bounding box center [474, 222] width 33 height 15
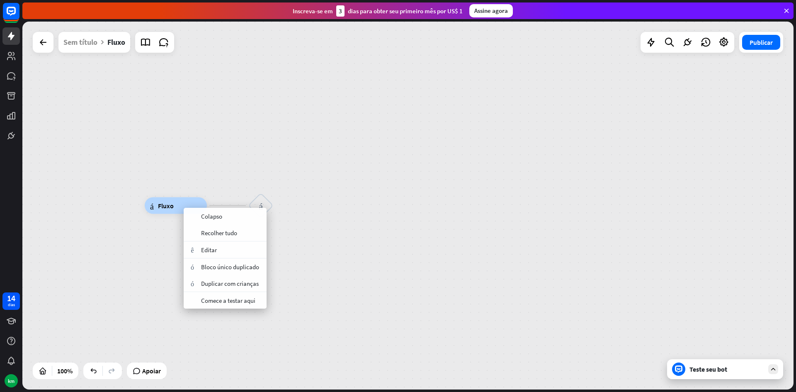
click at [357, 142] on div "árvore_construtora Fluxo bloco_entrada_do_usuário" at bounding box center [407, 206] width 771 height 368
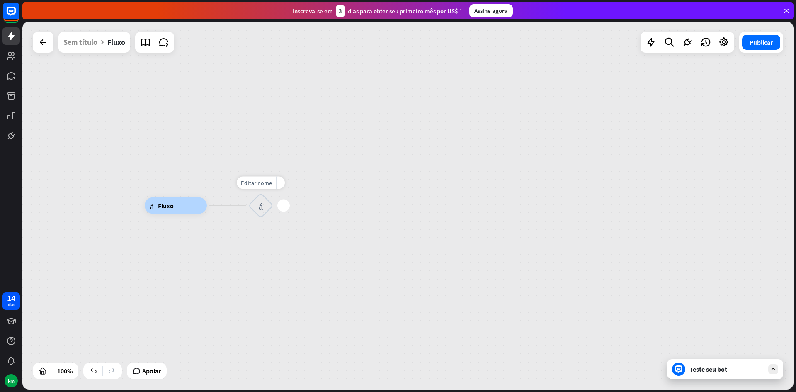
click at [261, 206] on font "bloco_entrada_do_usuário" at bounding box center [261, 205] width 5 height 10
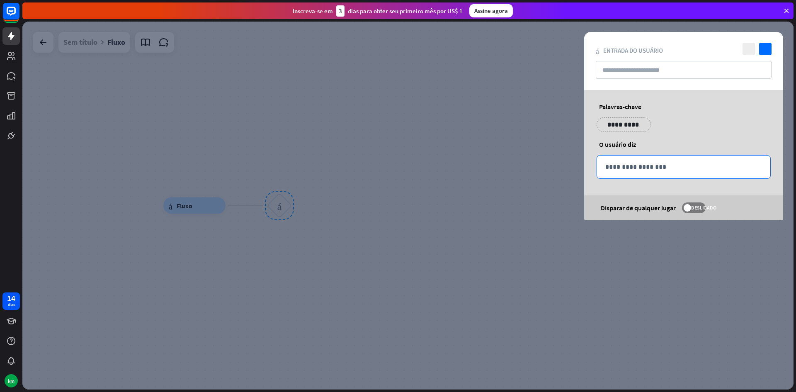
click at [641, 168] on p "**********" at bounding box center [683, 167] width 157 height 10
click at [691, 208] on font "DESLIGADO" at bounding box center [703, 207] width 25 height 6
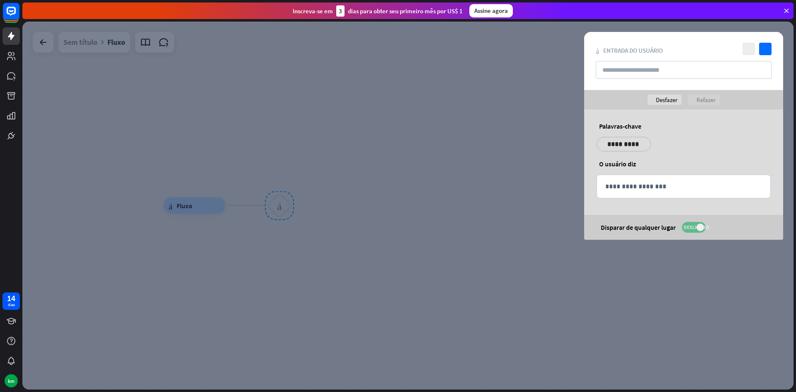
click at [693, 226] on font "DESLIGADO" at bounding box center [695, 227] width 25 height 6
click at [621, 145] on p "**********" at bounding box center [618, 144] width 33 height 10
click at [661, 142] on div "**********" at bounding box center [683, 147] width 179 height 21
click at [640, 189] on p "**********" at bounding box center [683, 186] width 157 height 10
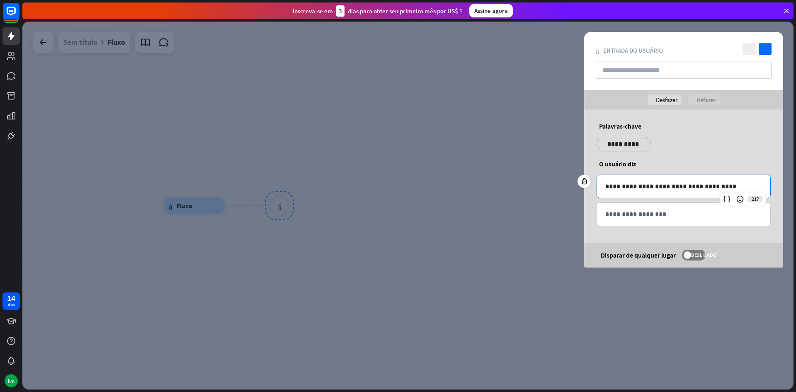
click at [679, 134] on div "**********" at bounding box center [683, 188] width 199 height 158
click at [503, 144] on div at bounding box center [407, 206] width 771 height 368
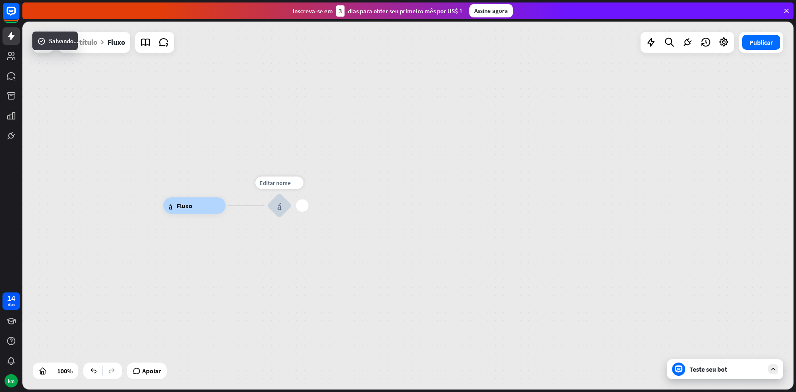
click at [283, 204] on div "bloco_entrada_do_usuário" at bounding box center [279, 205] width 25 height 25
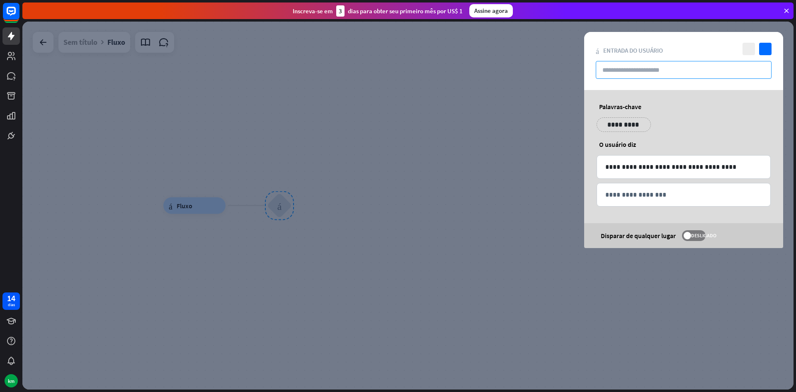
drag, startPoint x: 283, startPoint y: 204, endPoint x: 681, endPoint y: 77, distance: 417.8
click at [681, 77] on input "text" at bounding box center [683, 70] width 176 height 18
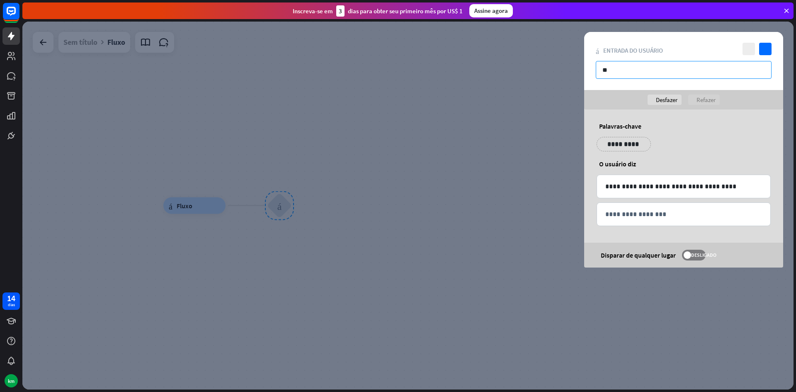
type input "*"
type input "**********"
click at [506, 87] on div at bounding box center [407, 206] width 771 height 368
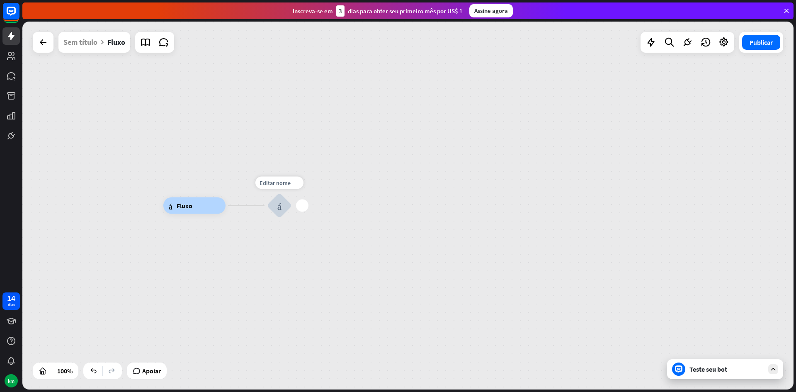
click at [301, 205] on div "mais" at bounding box center [302, 205] width 12 height 12
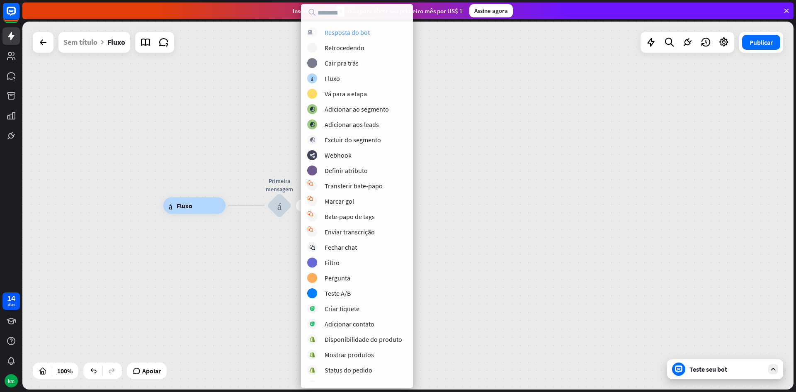
click at [363, 33] on font "Resposta do bot" at bounding box center [346, 32] width 45 height 8
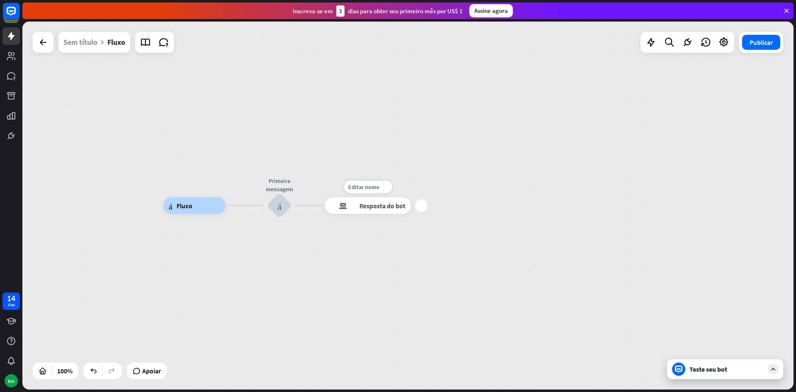
click at [381, 206] on font "Resposta do bot" at bounding box center [382, 205] width 46 height 8
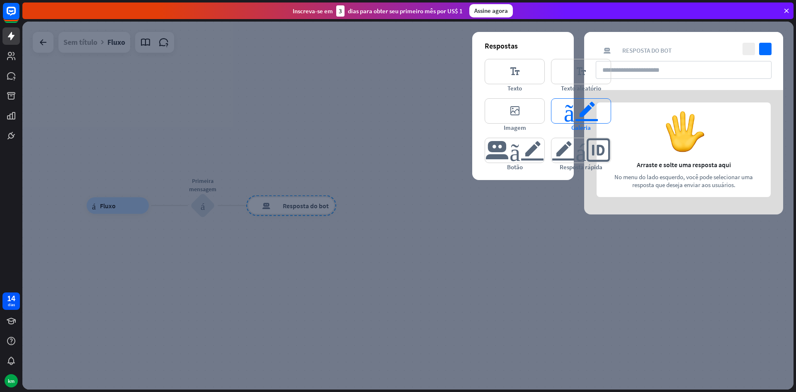
click at [588, 111] on font "cartão_do_editor" at bounding box center [581, 111] width 35 height 24
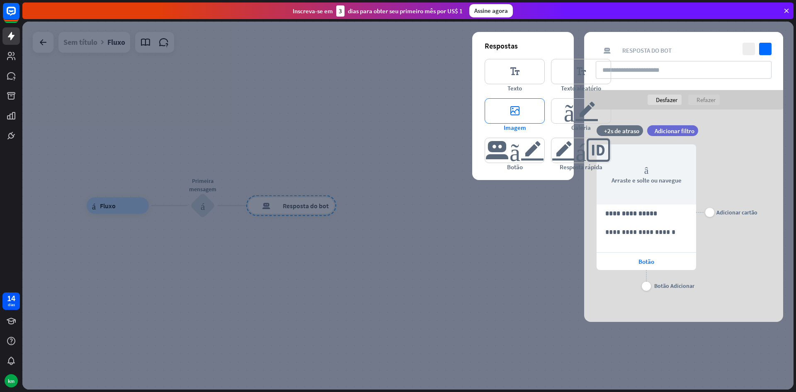
click at [521, 107] on font "editor_image" at bounding box center [514, 111] width 32 height 24
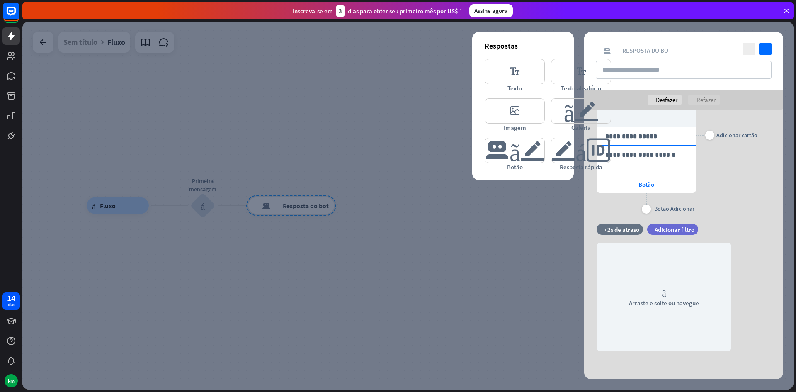
scroll to position [78, 0]
click at [583, 266] on icon at bounding box center [584, 266] width 8 height 7
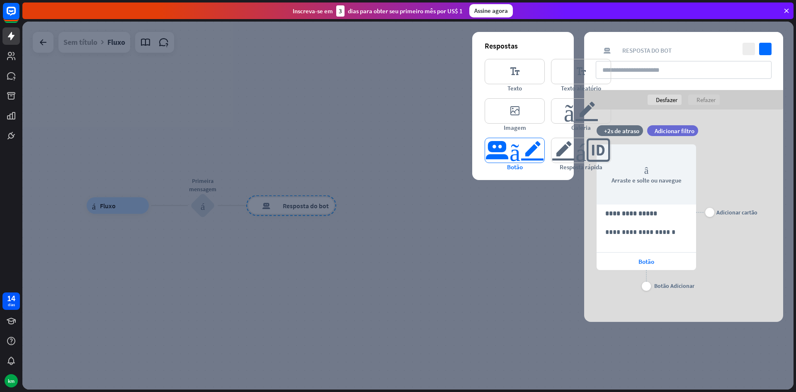
click at [522, 154] on font "botão_editor" at bounding box center [514, 150] width 59 height 24
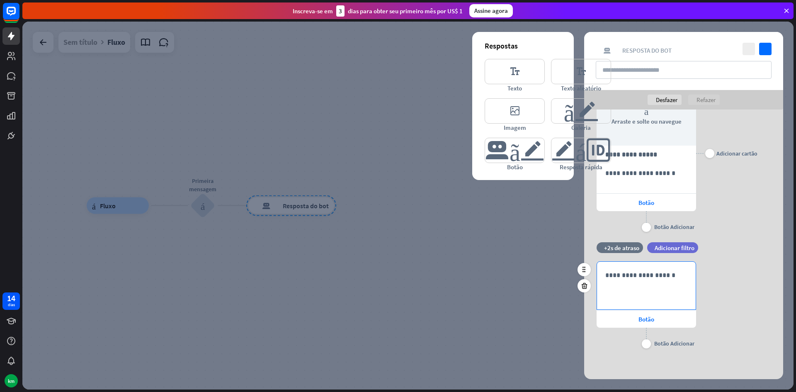
scroll to position [59, 0]
click at [585, 288] on icon at bounding box center [584, 284] width 8 height 7
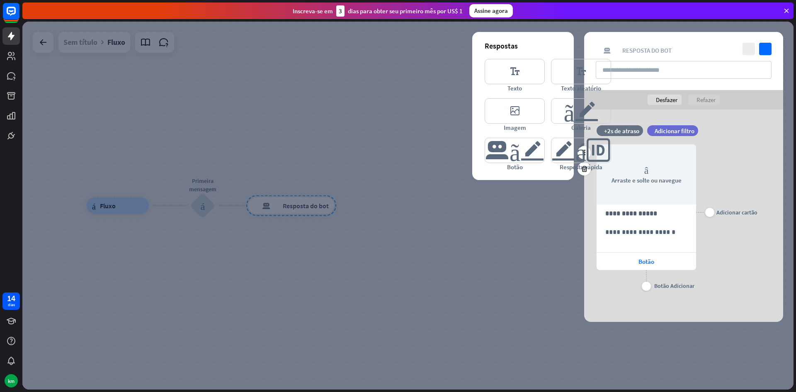
scroll to position [0, 0]
click at [575, 111] on font "cartão_do_editor" at bounding box center [581, 111] width 35 height 24
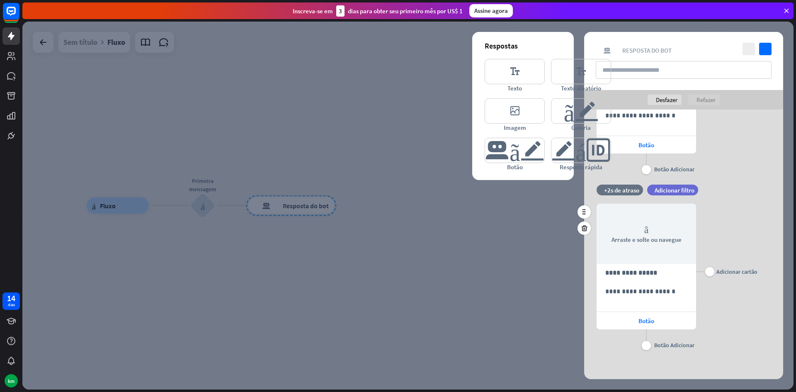
scroll to position [119, 0]
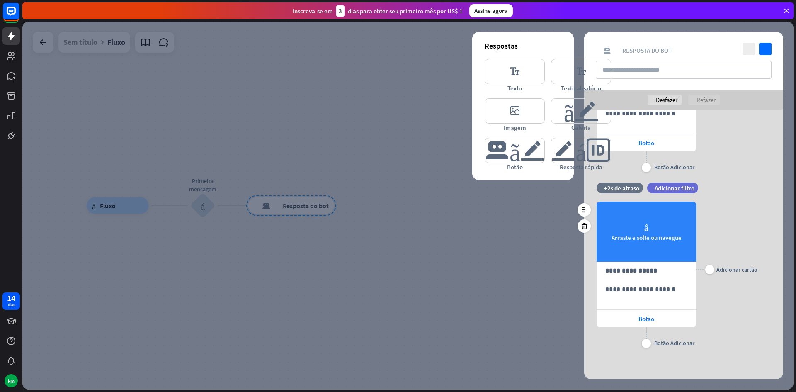
click at [655, 242] on div "câmera Arraste e solte ou navegue" at bounding box center [645, 231] width 99 height 60
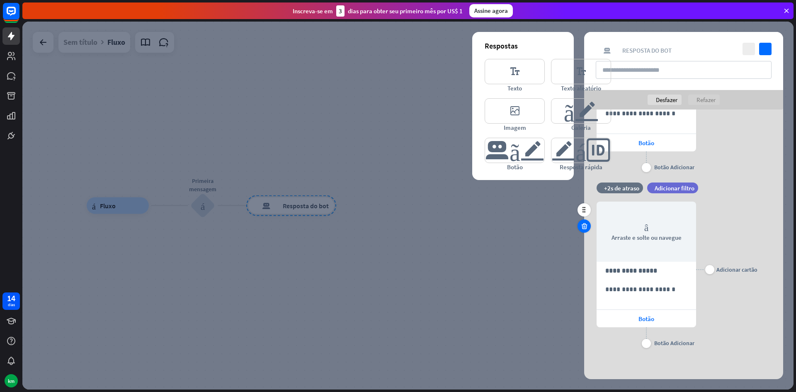
click at [583, 225] on icon at bounding box center [584, 225] width 8 height 7
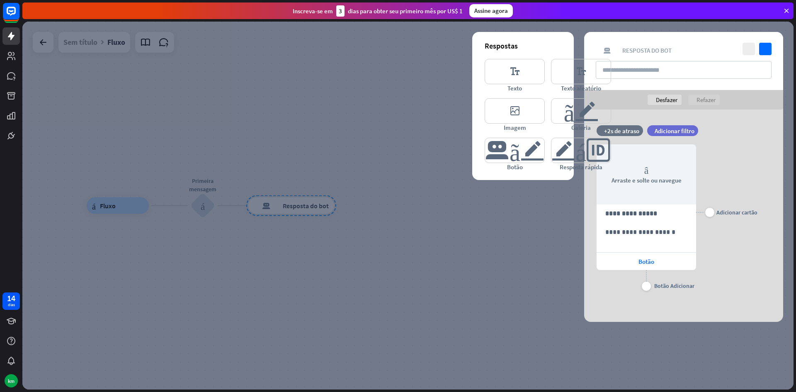
scroll to position [0, 0]
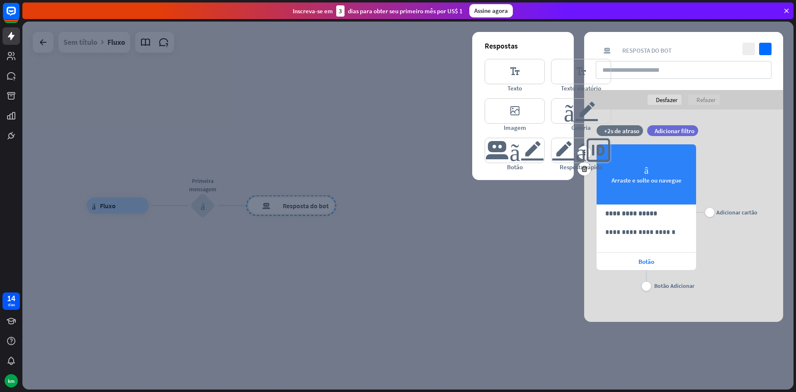
click at [679, 173] on div "câmera Arraste e solte ou navegue" at bounding box center [645, 174] width 99 height 60
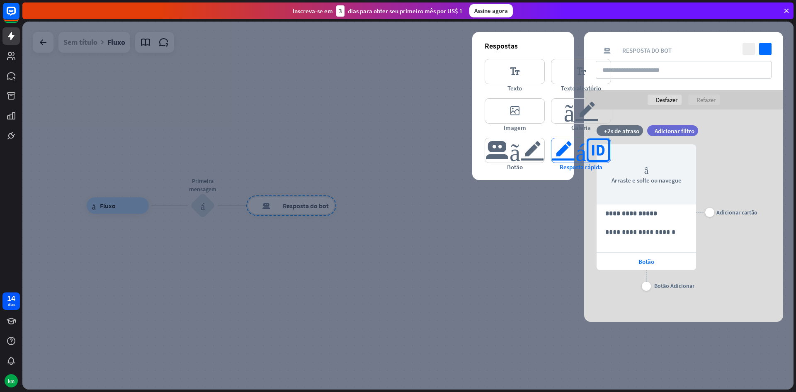
click at [592, 147] on font "editor_respostas_rápidas" at bounding box center [580, 150] width 59 height 24
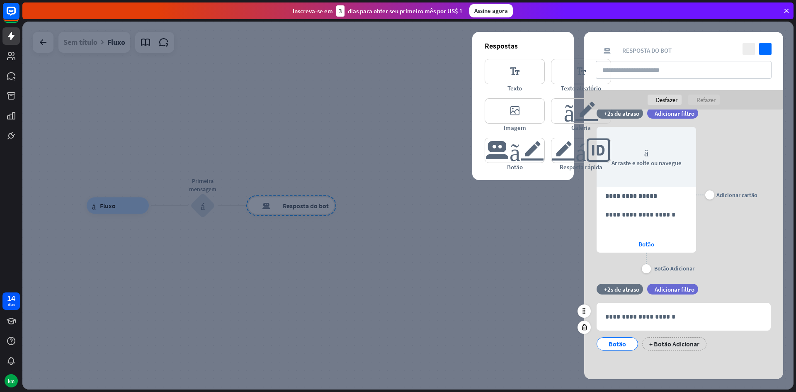
scroll to position [18, 0]
click at [660, 316] on p "**********" at bounding box center [683, 316] width 157 height 10
click at [348, 331] on div at bounding box center [407, 206] width 771 height 368
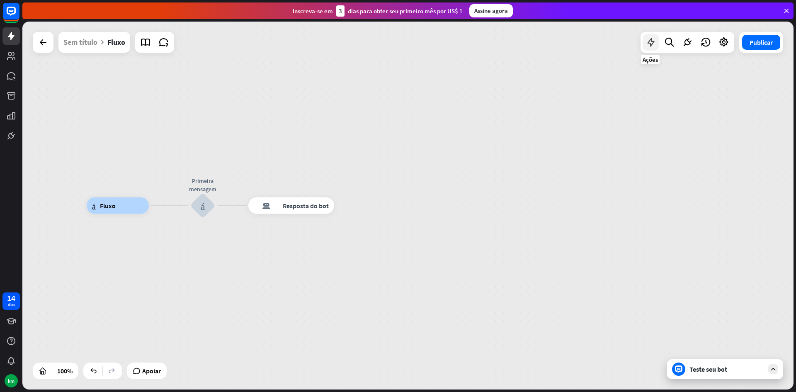
click at [646, 39] on icon at bounding box center [650, 42] width 11 height 11
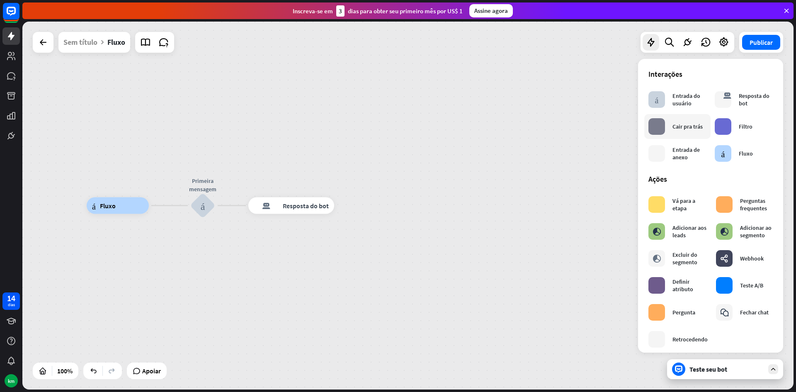
click at [695, 131] on div "bloco_fallback Cair pra trás" at bounding box center [675, 126] width 54 height 17
drag, startPoint x: 691, startPoint y: 131, endPoint x: 602, endPoint y: 96, distance: 95.9
click at [511, 71] on div "árvore_construtora Fluxo Primeira mensagem bloco_entrada_do_usuário resposta do…" at bounding box center [407, 206] width 771 height 368
click at [204, 188] on div "Editar nome" at bounding box center [198, 183] width 39 height 12
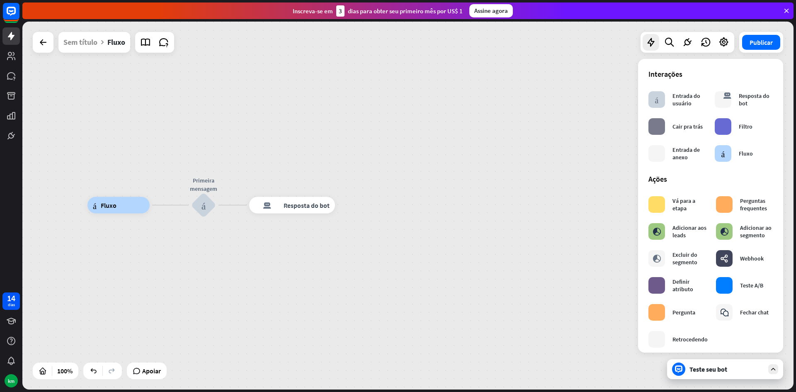
click at [302, 139] on div "**********" at bounding box center [407, 206] width 771 height 368
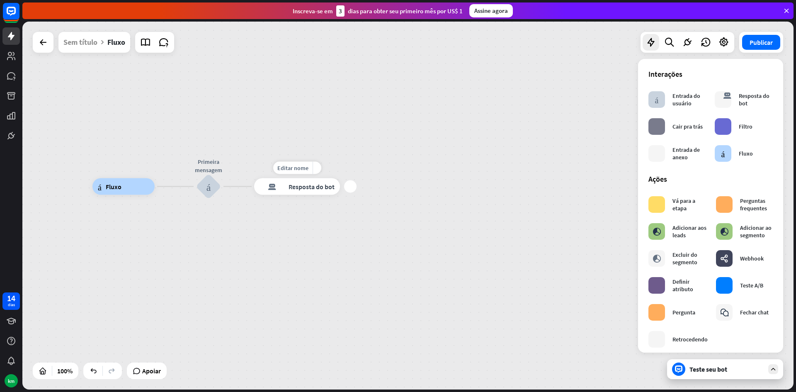
drag, startPoint x: 247, startPoint y: 206, endPoint x: 253, endPoint y: 181, distance: 25.7
click at [254, 182] on div "Editar nome mais_amarelo mais resposta do bot de bloco Resposta do bot" at bounding box center [297, 186] width 86 height 17
drag, startPoint x: 230, startPoint y: 181, endPoint x: 232, endPoint y: 195, distance: 14.6
click at [222, 194] on div "Editar nome mais_amarelo mais bloco_entrada_do_usuário" at bounding box center [209, 181] width 25 height 25
click at [234, 185] on div "mais" at bounding box center [232, 181] width 12 height 12
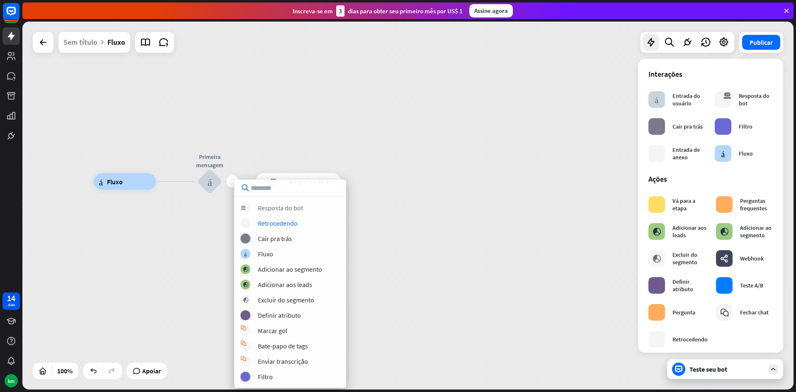
click at [293, 212] on div "resposta do bot de bloco Resposta do bot" at bounding box center [289, 208] width 99 height 10
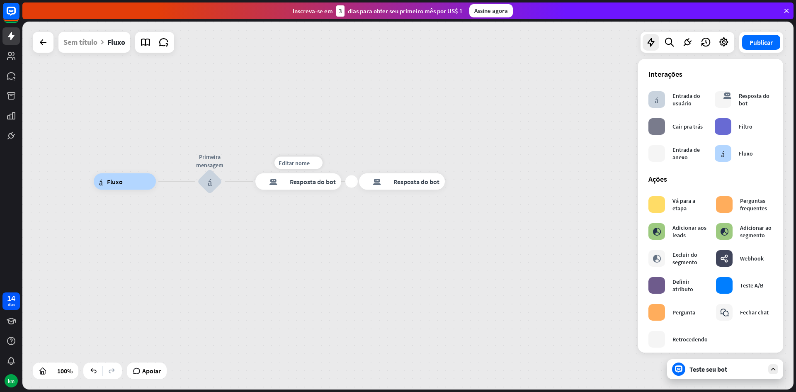
click at [312, 188] on div "resposta do bot de bloco Resposta do bot" at bounding box center [298, 181] width 86 height 17
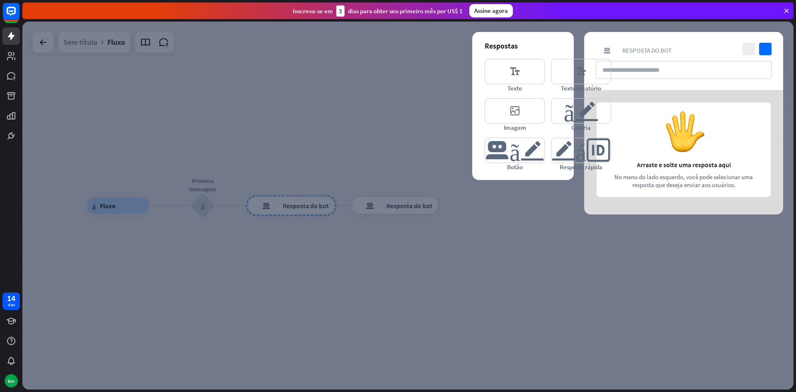
drag, startPoint x: 406, startPoint y: 137, endPoint x: 358, endPoint y: 158, distance: 52.5
click at [358, 158] on div at bounding box center [407, 206] width 771 height 368
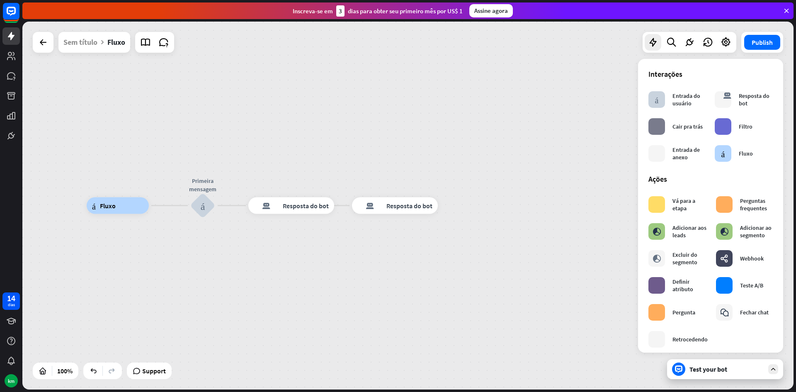
click at [358, 158] on div "árvore_construtora Fluxo Primeira mensagem bloco_entrada_do_usuário resposta do…" at bounding box center [407, 206] width 771 height 368
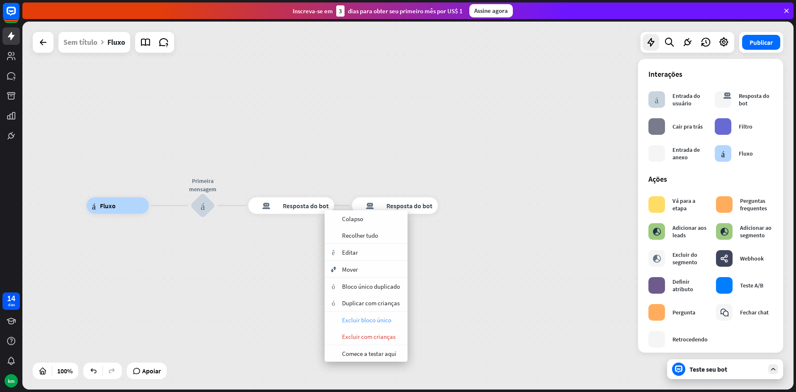
click at [382, 321] on font "Excluir bloco único" at bounding box center [366, 320] width 49 height 8
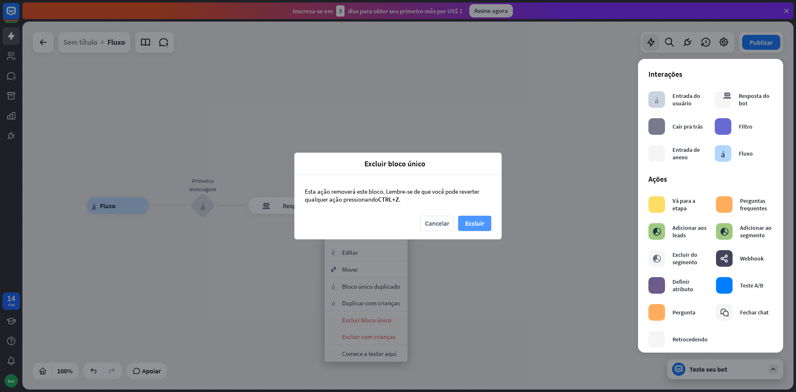
click at [475, 217] on font "Excluir" at bounding box center [474, 223] width 19 height 15
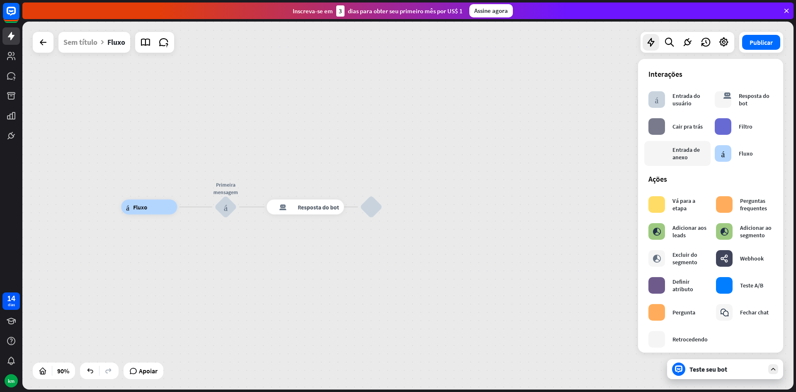
click at [677, 158] on font "Entrada de anexo" at bounding box center [685, 153] width 27 height 15
click at [375, 209] on div "bloco_anexo" at bounding box center [371, 207] width 22 height 22
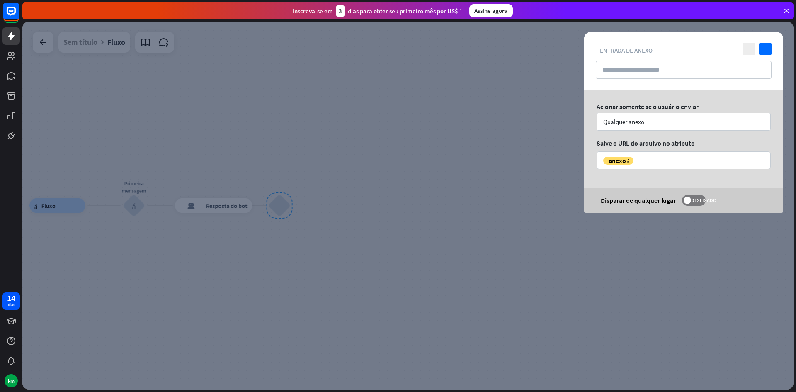
drag, startPoint x: 447, startPoint y: 217, endPoint x: 289, endPoint y: 196, distance: 159.2
click at [289, 196] on div at bounding box center [407, 206] width 771 height 368
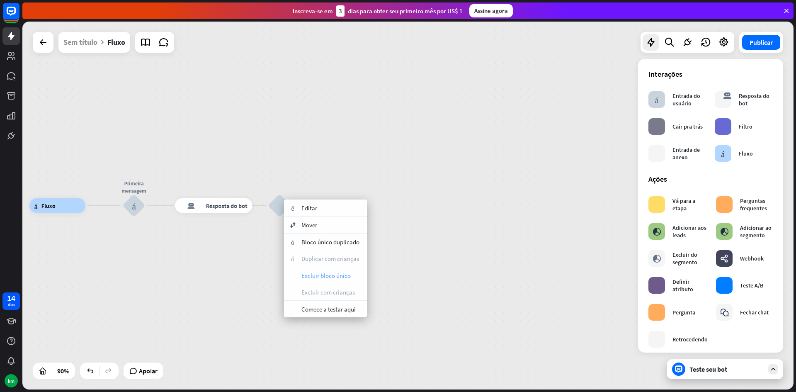
click at [319, 274] on font "Excluir bloco único" at bounding box center [325, 275] width 49 height 8
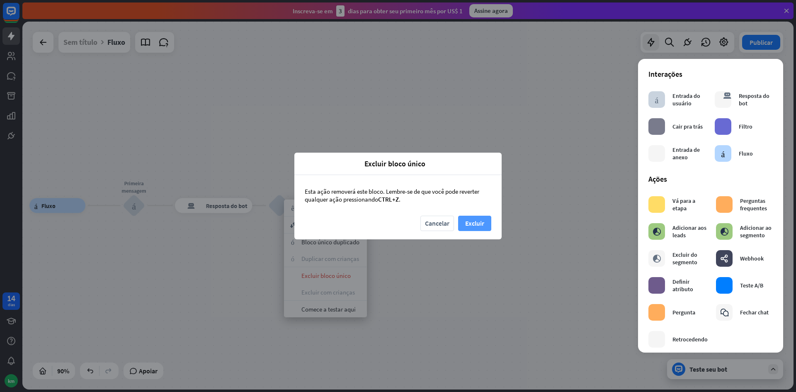
click at [475, 225] on font "Excluir" at bounding box center [474, 223] width 19 height 8
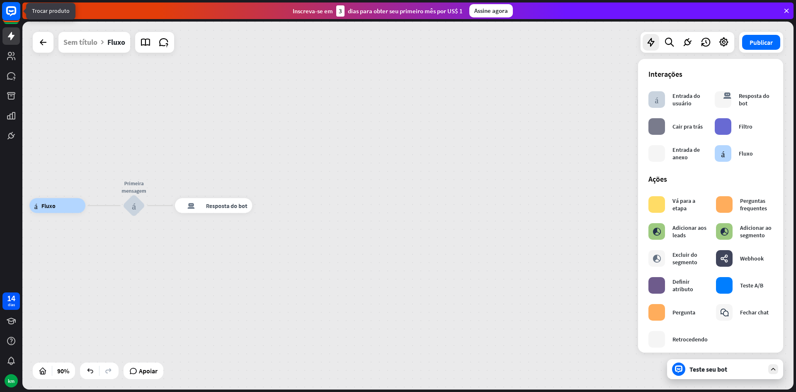
click at [8, 17] on rect at bounding box center [11, 11] width 18 height 18
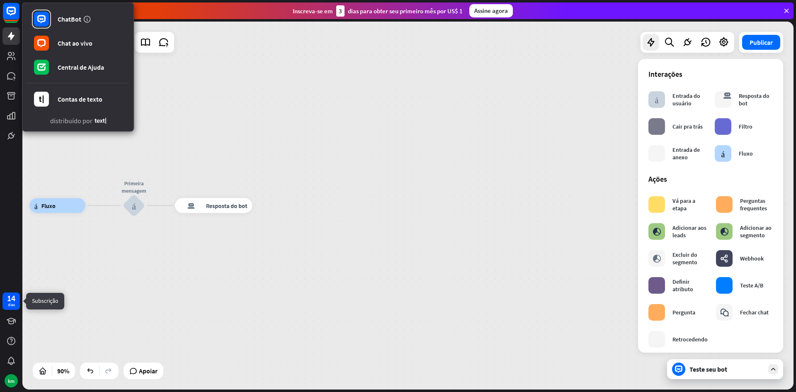
click at [13, 305] on font "dias" at bounding box center [11, 304] width 7 height 5
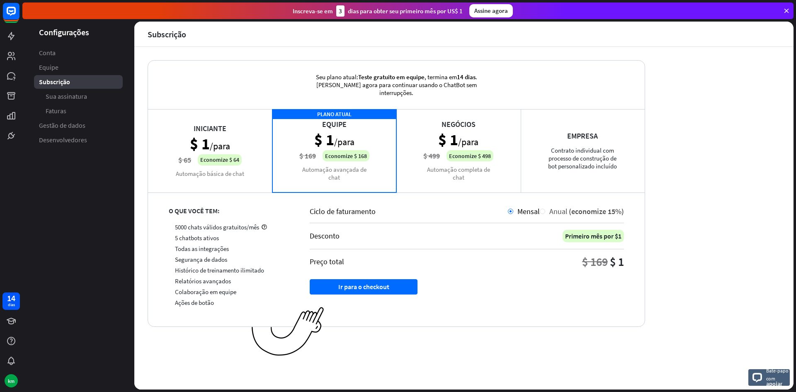
click at [543, 211] on div at bounding box center [541, 210] width 5 height 5
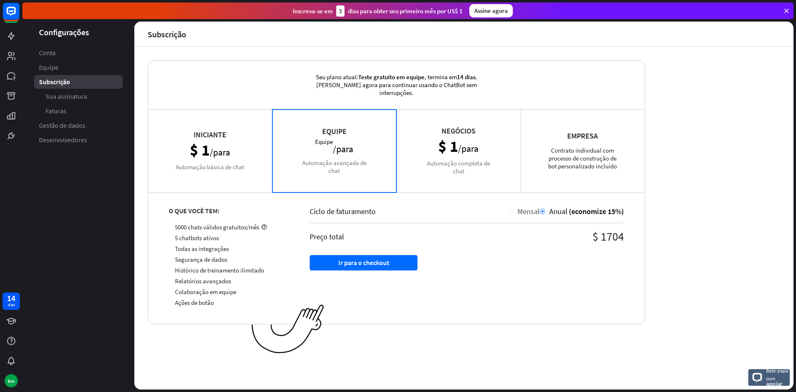
click at [511, 208] on div at bounding box center [510, 210] width 5 height 5
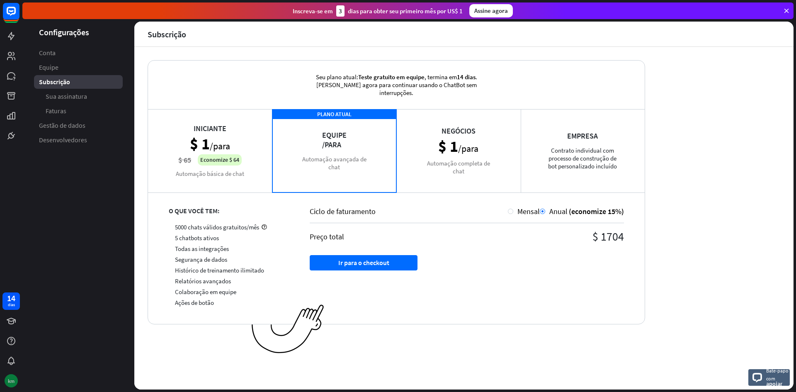
click at [10, 379] on font "km" at bounding box center [11, 380] width 7 height 6
click at [8, 380] on font "km" at bounding box center [11, 380] width 7 height 6
click at [10, 379] on font "km" at bounding box center [11, 380] width 7 height 6
click at [10, 377] on font "km" at bounding box center [11, 381] width 7 height 8
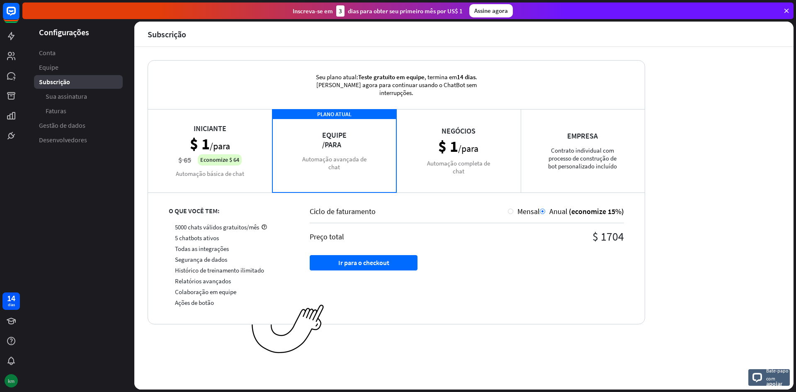
drag, startPoint x: 14, startPoint y: 379, endPoint x: 19, endPoint y: 378, distance: 5.0
click at [14, 380] on font "km" at bounding box center [11, 380] width 7 height 6
click at [12, 324] on icon at bounding box center [11, 321] width 10 height 10
click at [84, 50] on link "Conta" at bounding box center [78, 53] width 89 height 14
click at [87, 48] on link "Conta" at bounding box center [78, 53] width 89 height 14
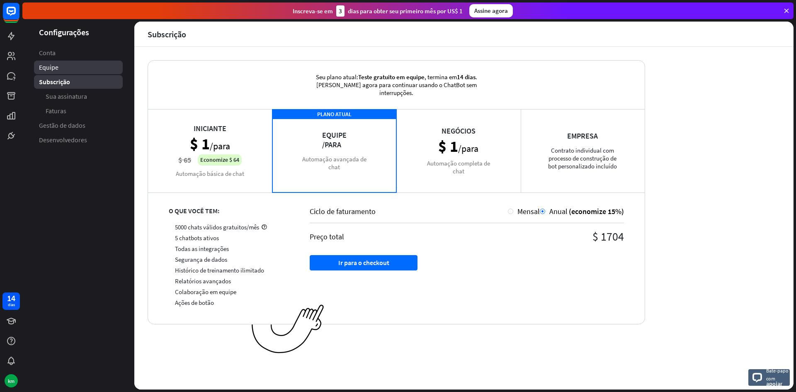
click at [83, 65] on link "Equipe" at bounding box center [78, 67] width 89 height 14
